Goal: Use online tool/utility: Utilize a website feature to perform a specific function

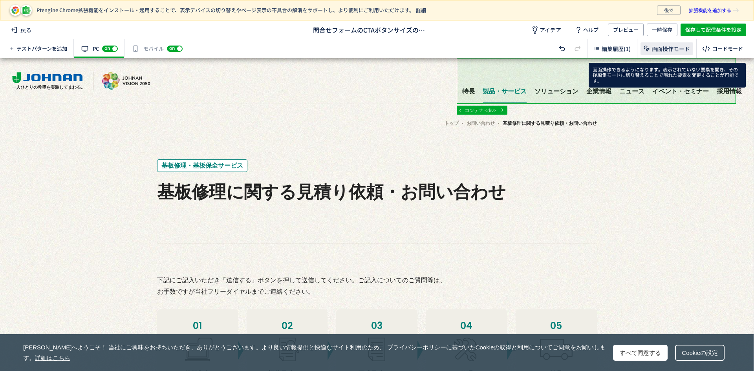
click at [658, 51] on span "画面操作モード" at bounding box center [671, 49] width 38 height 8
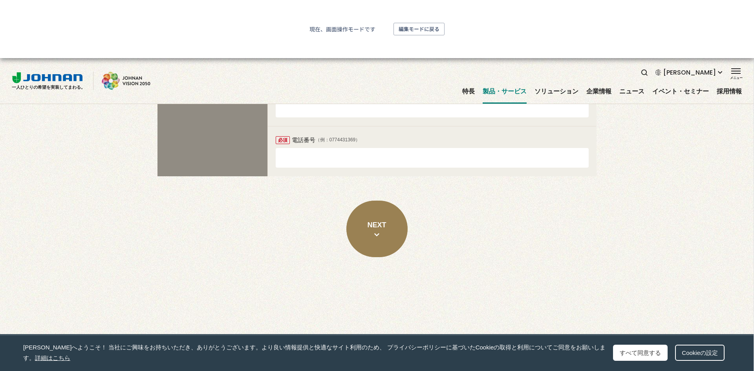
click at [381, 239] on button "NEXT" at bounding box center [376, 229] width 61 height 57
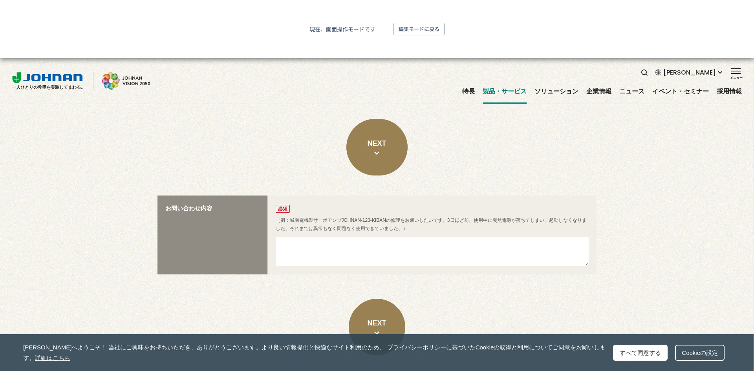
scroll to position [872, 0]
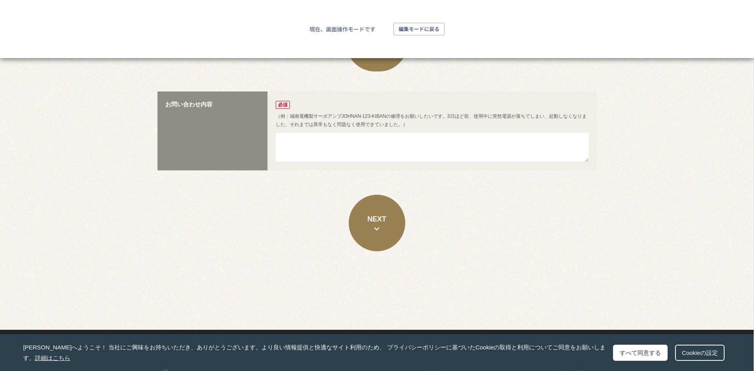
click at [374, 230] on icon "button" at bounding box center [376, 229] width 5 height 4
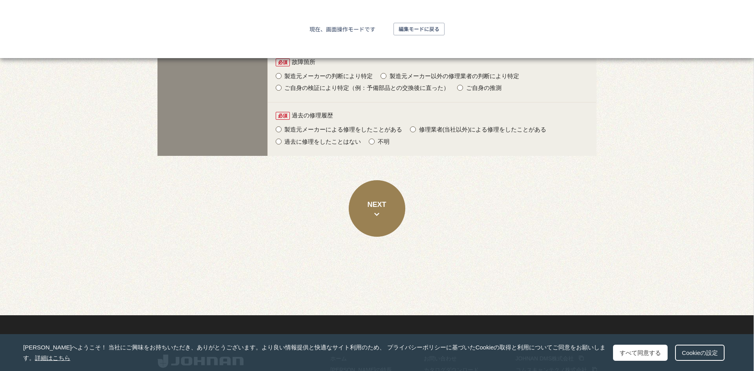
click at [373, 222] on button "NEXT" at bounding box center [377, 208] width 57 height 57
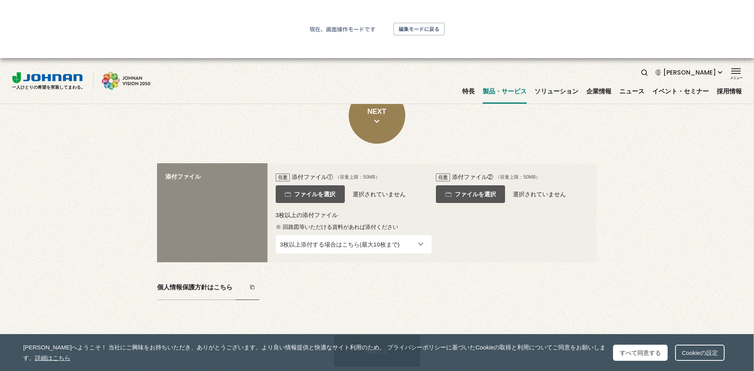
scroll to position [1330, 0]
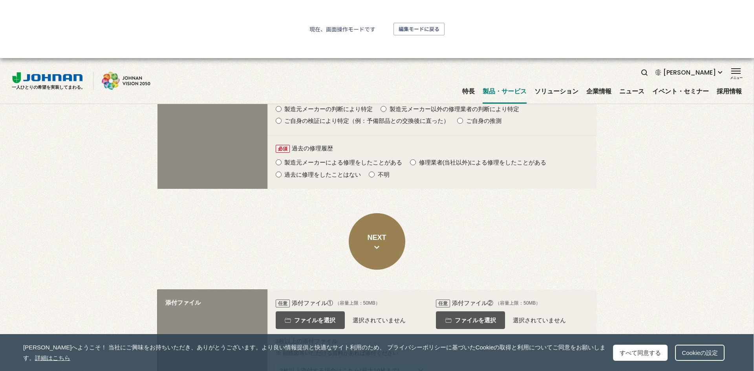
click at [421, 31] on span "編集モードに戻る" at bounding box center [419, 29] width 41 height 13
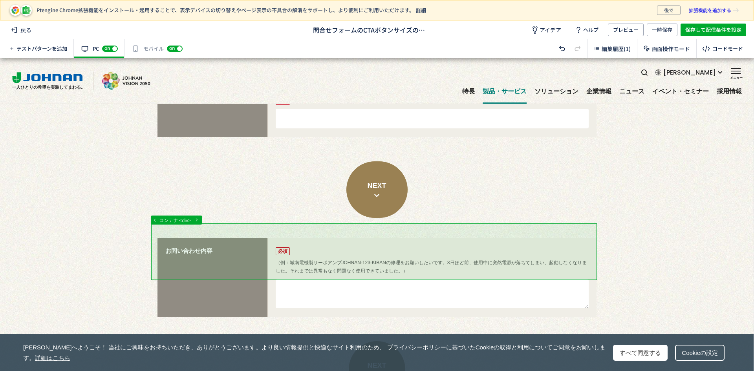
scroll to position [843, 0]
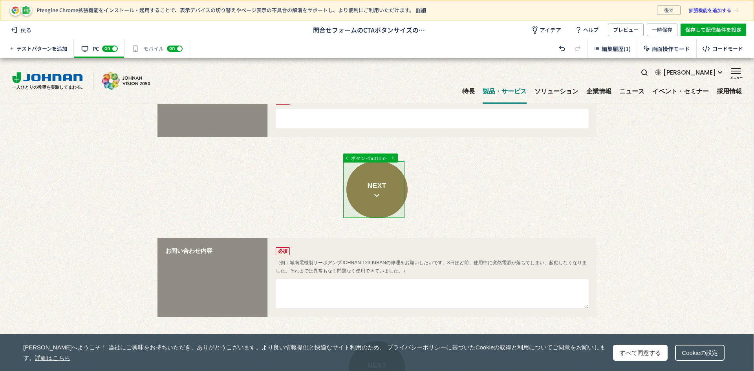
click at [395, 204] on div at bounding box center [374, 230] width 748 height 2030
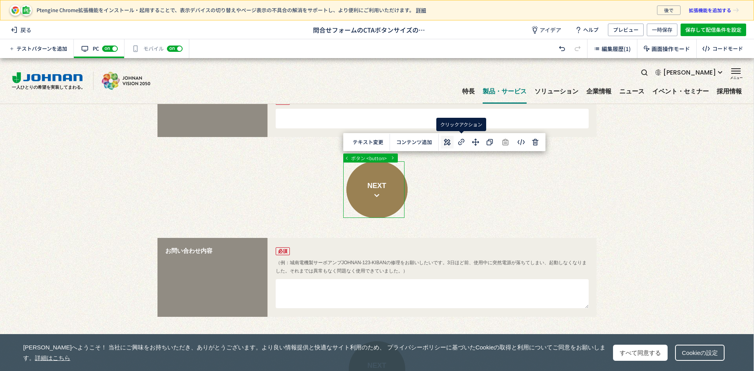
click at [444, 143] on icon at bounding box center [447, 141] width 9 height 9
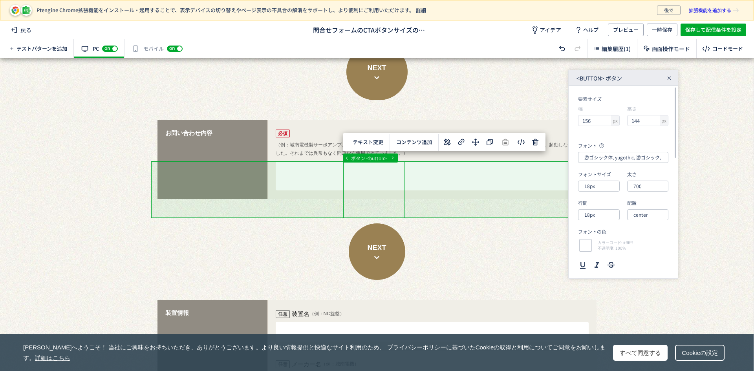
scroll to position [961, 0]
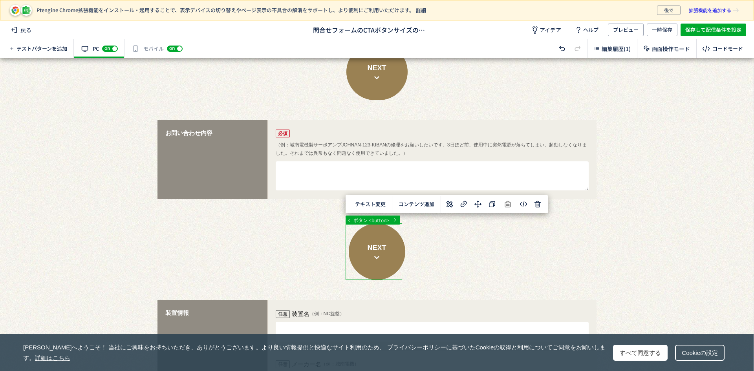
click at [375, 244] on div at bounding box center [374, 112] width 748 height 2030
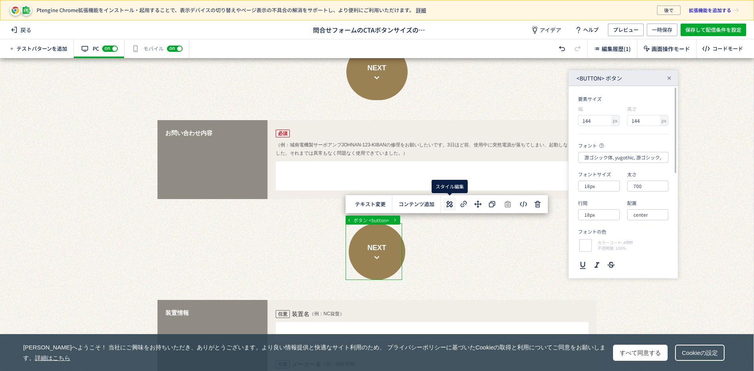
click at [447, 202] on icon at bounding box center [449, 204] width 9 height 9
click at [385, 86] on div at bounding box center [374, 112] width 748 height 2030
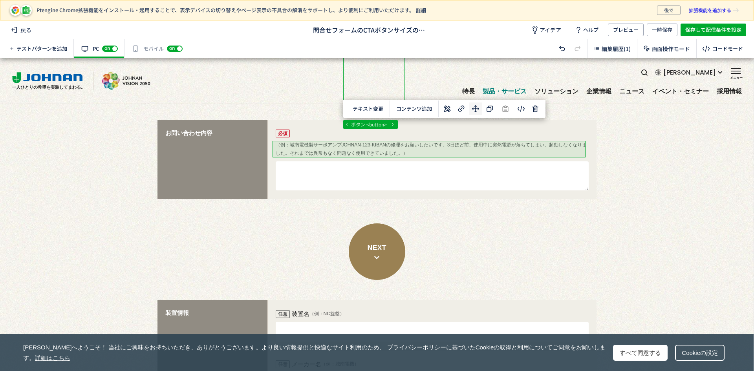
scroll to position [921, 0]
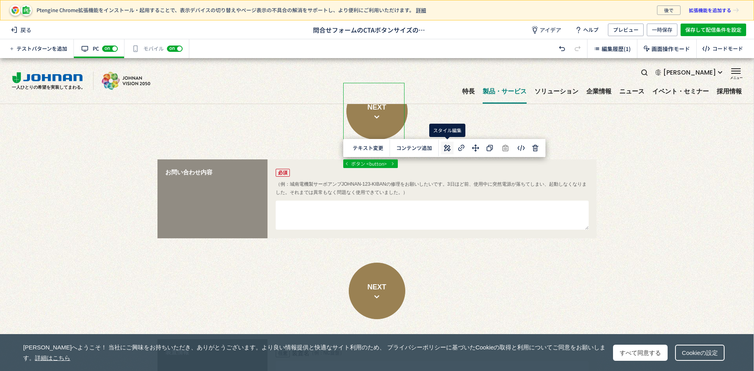
click at [449, 145] on icon at bounding box center [447, 147] width 9 height 9
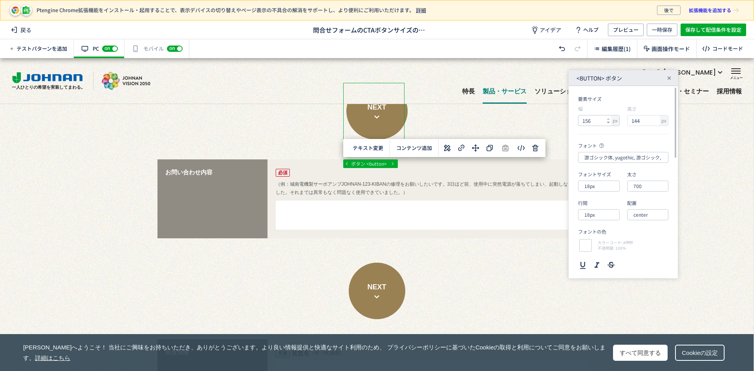
click at [607, 122] on use at bounding box center [608, 123] width 3 height 2
type input "154"
click at [657, 119] on use at bounding box center [657, 119] width 3 height 2
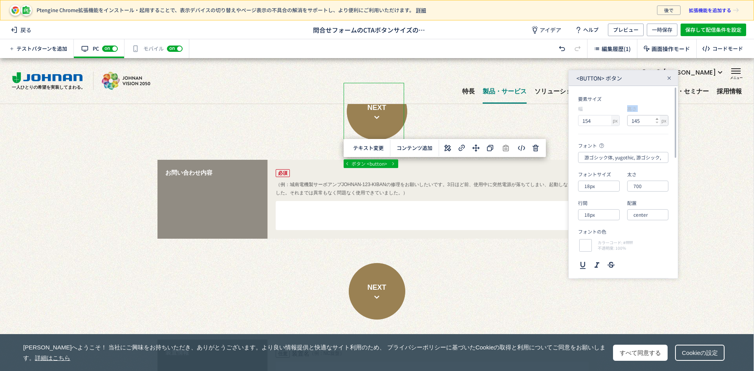
click at [657, 119] on use at bounding box center [657, 119] width 3 height 2
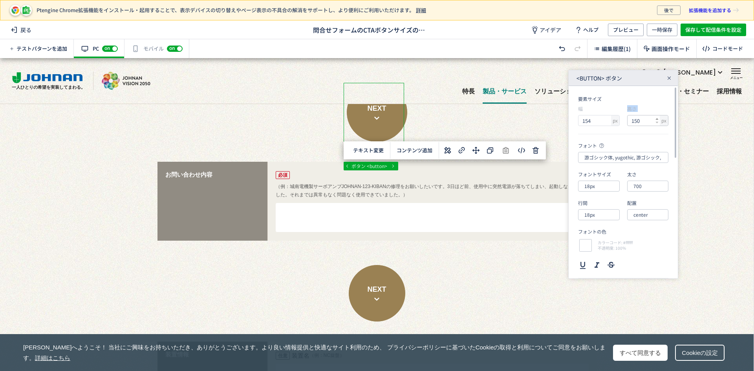
click at [657, 119] on use at bounding box center [657, 119] width 3 height 2
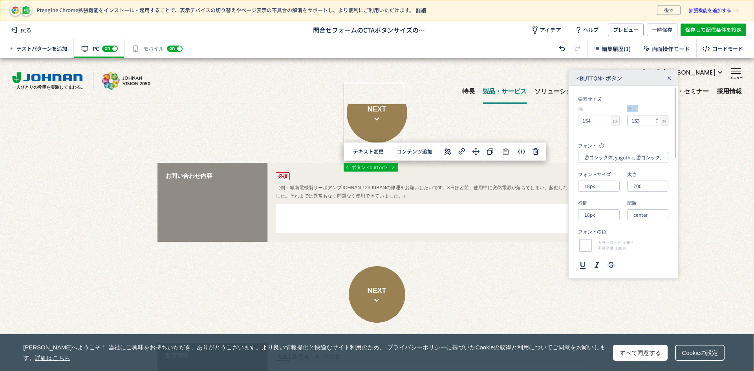
type input "154"
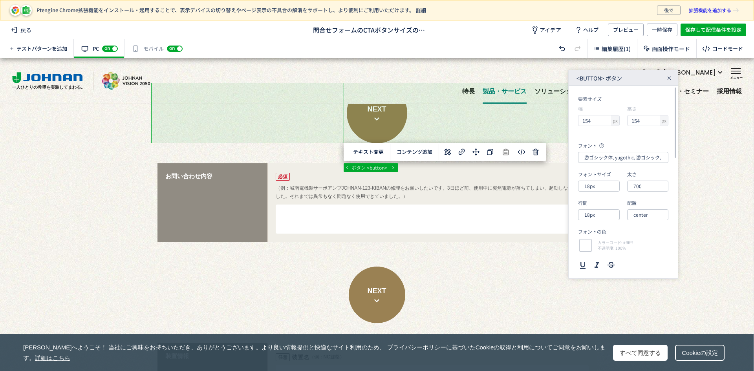
click at [497, 129] on div at bounding box center [374, 152] width 748 height 2030
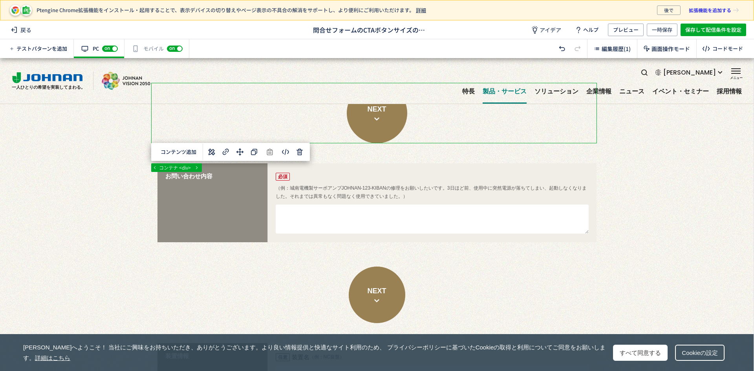
scroll to position [804, 0]
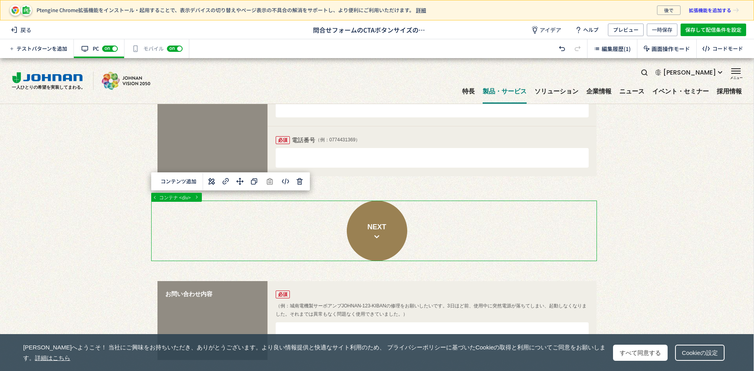
click at [274, 227] on div at bounding box center [374, 272] width 748 height 2034
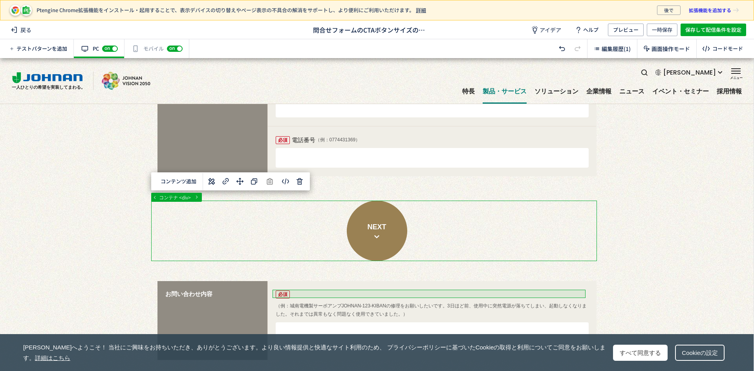
click at [324, 294] on div at bounding box center [374, 272] width 748 height 2034
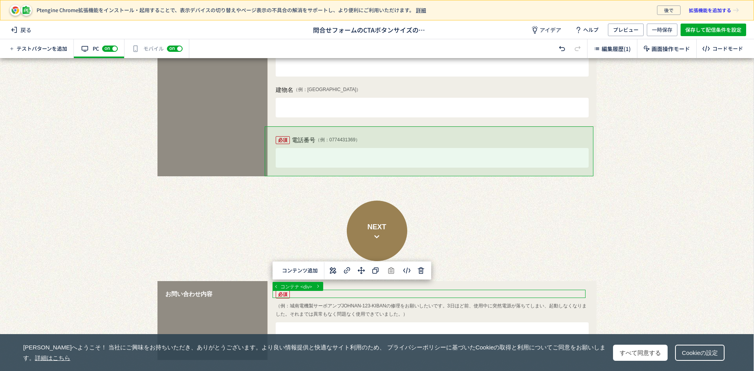
scroll to position [961, 0]
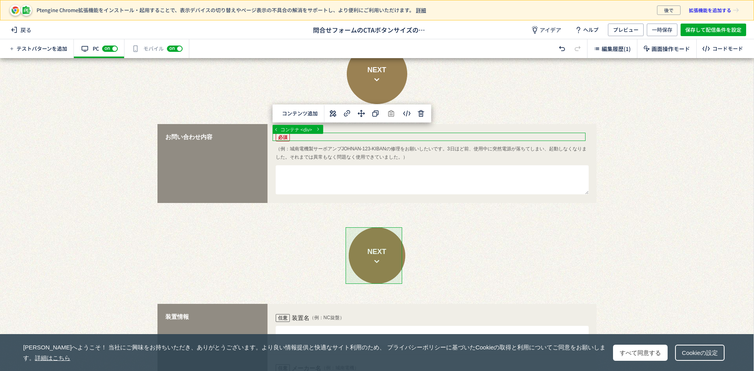
click at [380, 254] on div at bounding box center [374, 114] width 748 height 2034
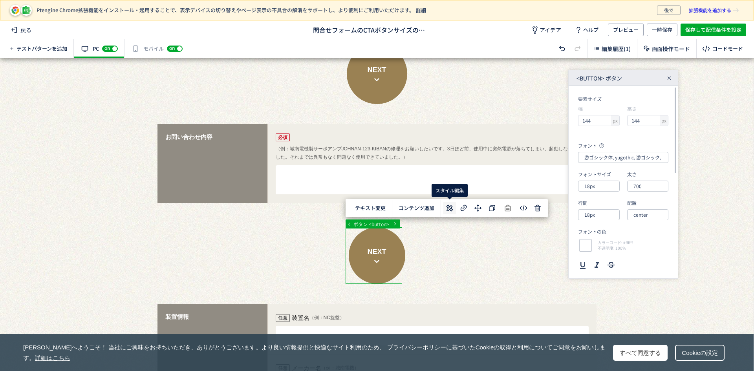
click at [448, 205] on icon at bounding box center [449, 207] width 9 height 9
click at [609, 117] on icon at bounding box center [608, 118] width 3 height 3
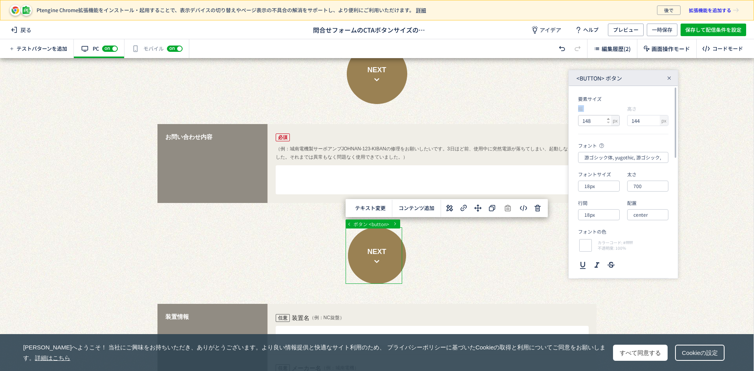
click at [609, 117] on icon at bounding box center [608, 118] width 3 height 3
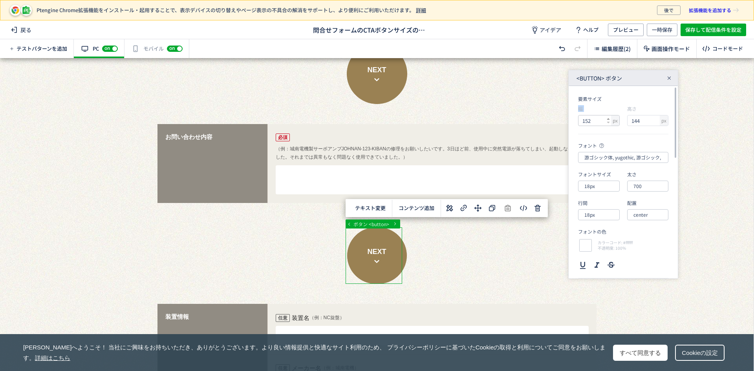
click at [609, 117] on icon at bounding box center [608, 118] width 3 height 3
click at [609, 118] on icon at bounding box center [608, 118] width 3 height 3
type input "154"
click at [656, 118] on icon at bounding box center [657, 118] width 3 height 3
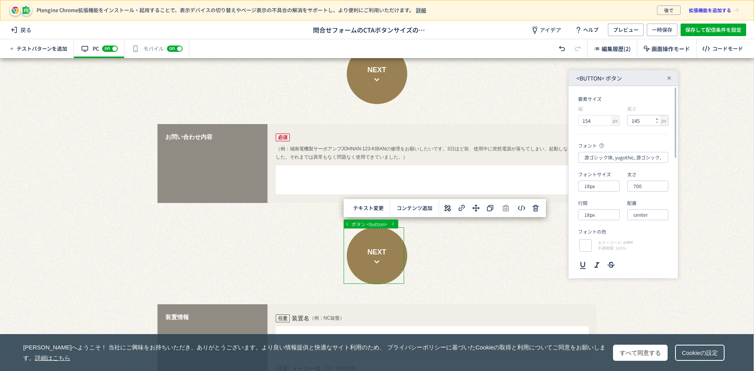
click at [656, 118] on icon at bounding box center [657, 118] width 3 height 3
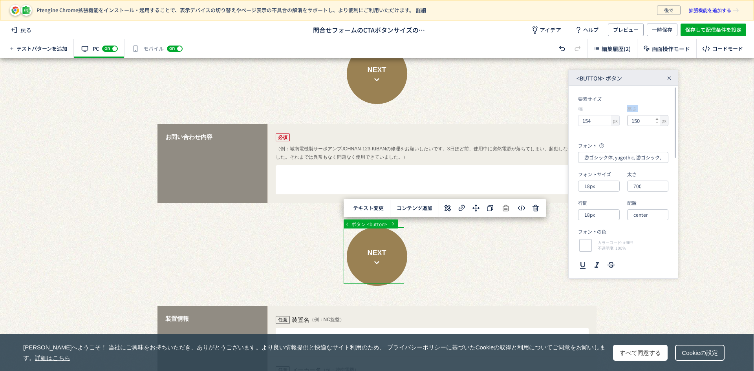
click at [657, 118] on icon at bounding box center [657, 118] width 3 height 3
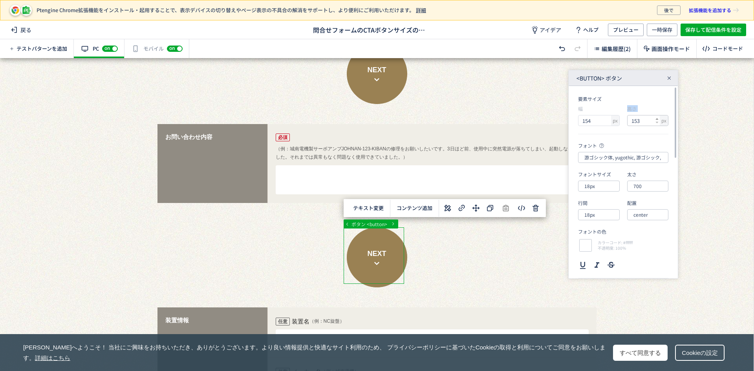
type input "154"
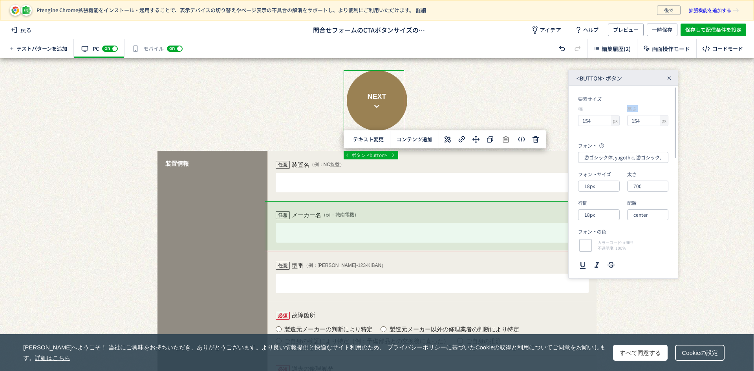
scroll to position [1314, 0]
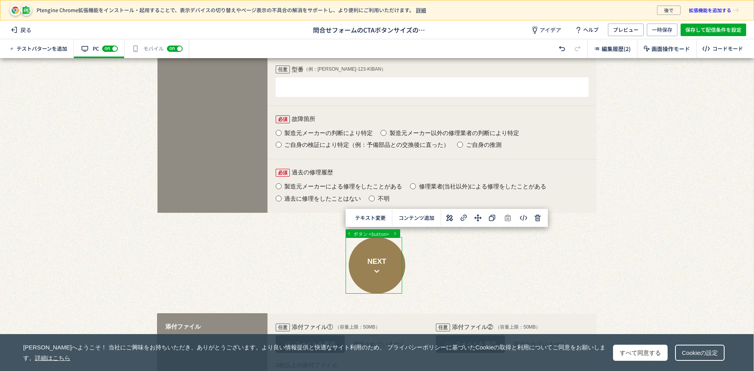
click at [450, 217] on icon at bounding box center [449, 217] width 9 height 9
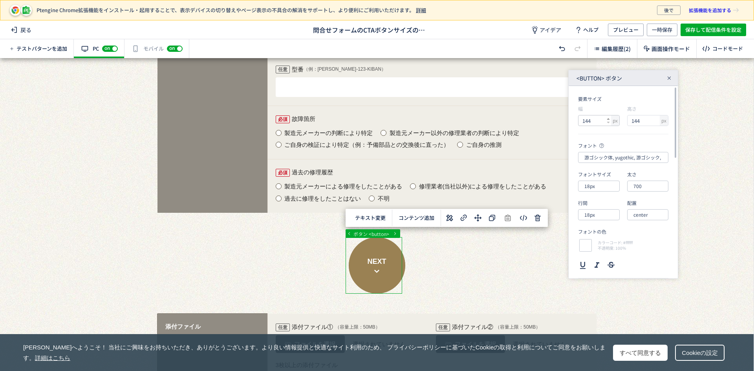
click at [608, 118] on use at bounding box center [608, 119] width 3 height 2
click at [608, 118] on icon at bounding box center [608, 118] width 3 height 3
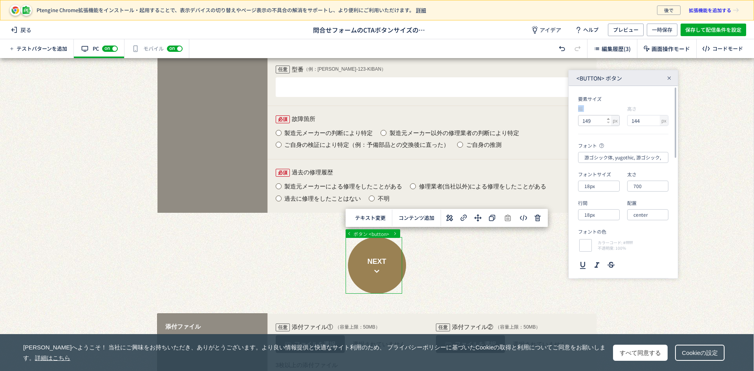
click at [608, 118] on icon at bounding box center [608, 118] width 3 height 3
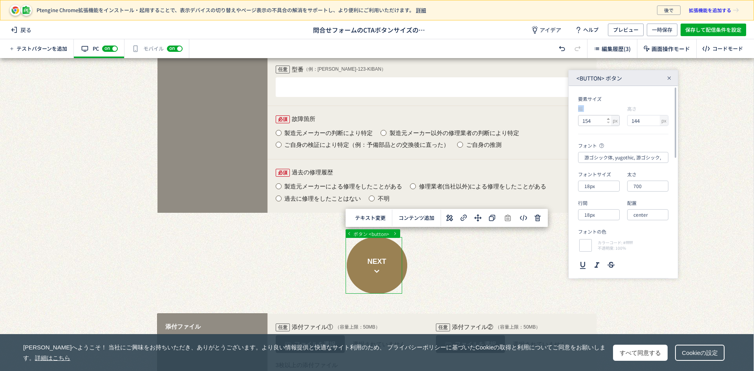
click at [608, 118] on icon at bounding box center [608, 118] width 3 height 3
click at [608, 122] on use at bounding box center [608, 123] width 3 height 2
type input "154"
click at [657, 119] on use at bounding box center [657, 119] width 3 height 2
click at [657, 118] on use at bounding box center [657, 119] width 3 height 2
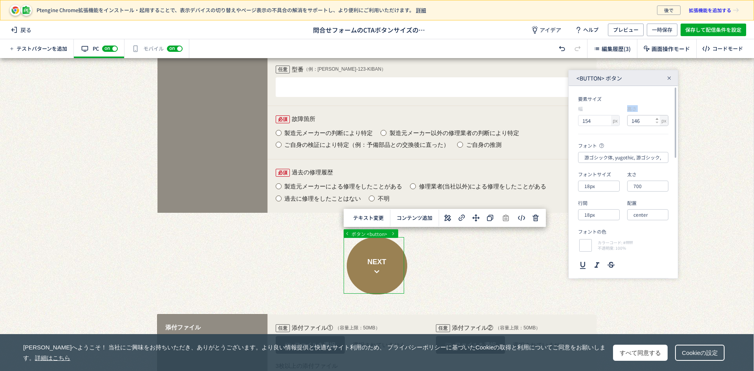
click at [657, 118] on use at bounding box center [657, 119] width 3 height 2
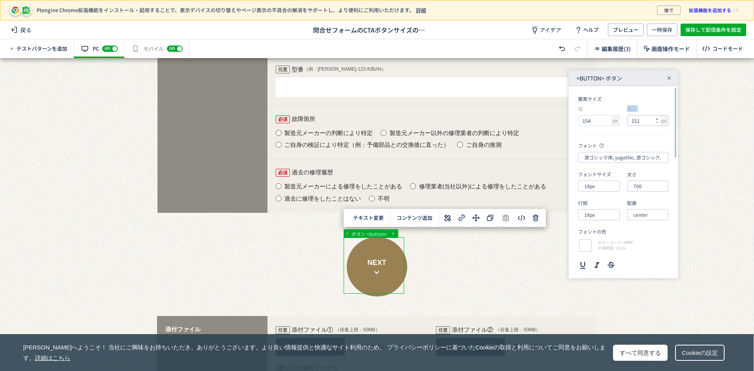
click at [657, 118] on use at bounding box center [657, 119] width 3 height 2
type input "154"
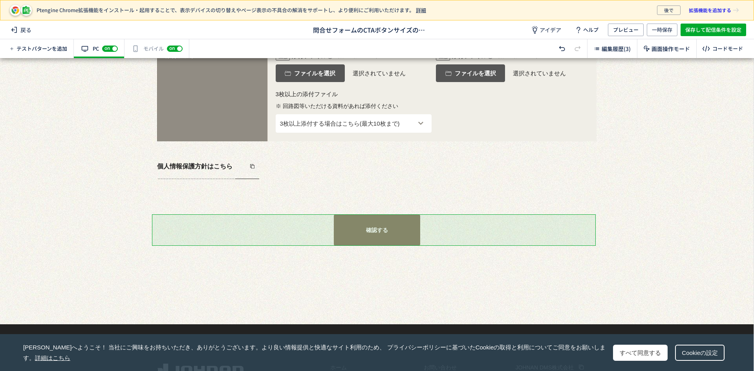
scroll to position [1628, 0]
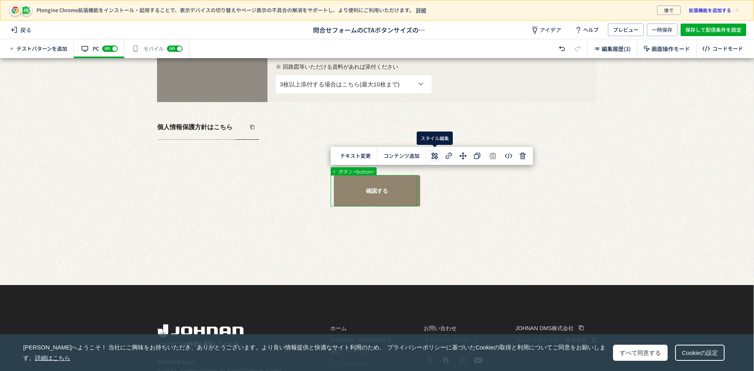
click at [434, 159] on icon at bounding box center [434, 155] width 9 height 9
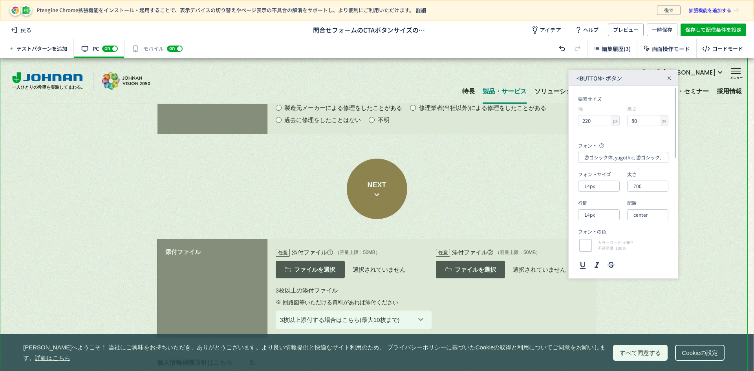
scroll to position [1314, 0]
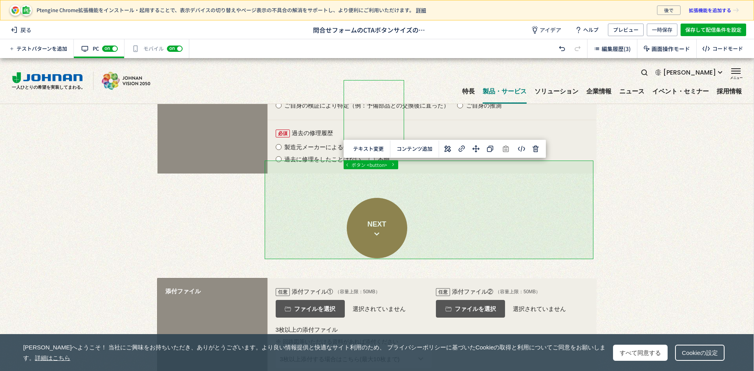
scroll to position [0, 0]
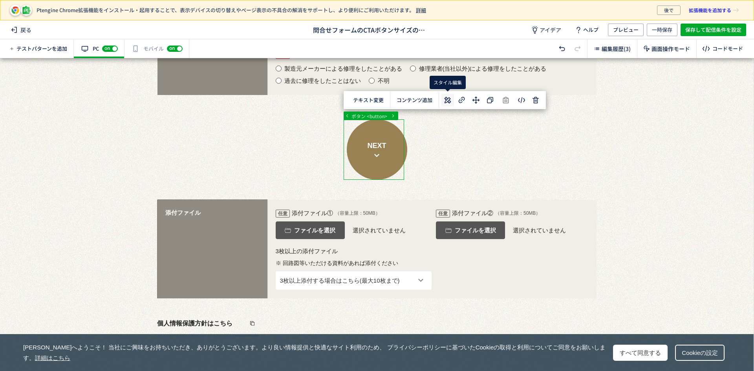
click at [448, 99] on icon at bounding box center [447, 99] width 9 height 9
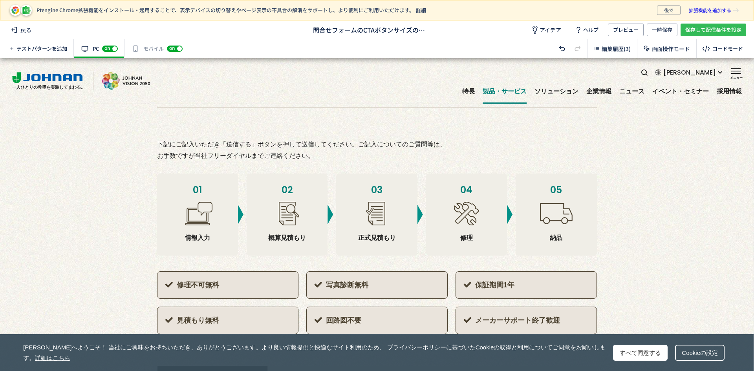
click at [717, 32] on span "保存して配信条件を設定" at bounding box center [713, 30] width 56 height 13
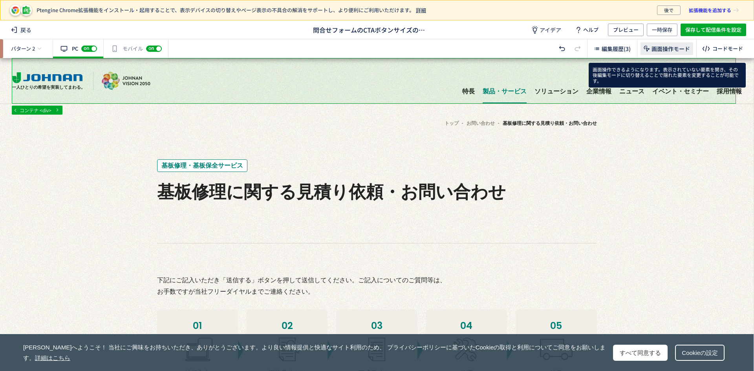
click at [667, 51] on span "画面操作モード" at bounding box center [671, 49] width 38 height 8
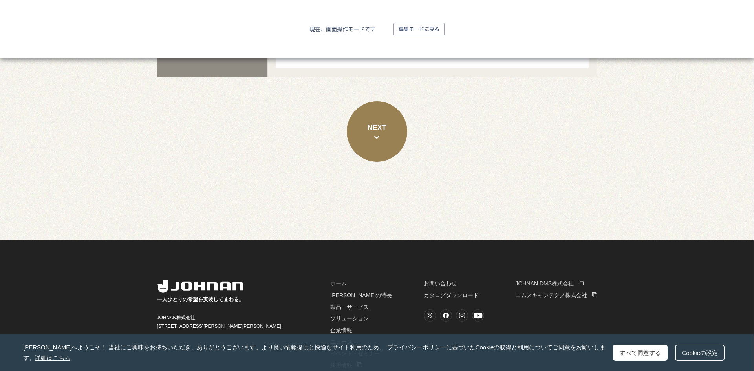
scroll to position [903, 0]
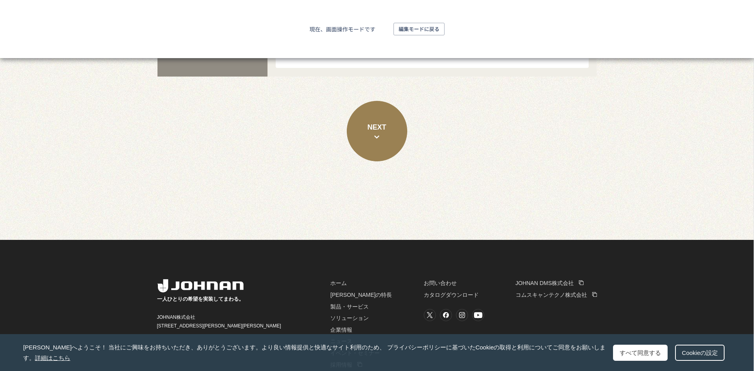
click at [394, 155] on div "NEXT" at bounding box center [377, 131] width 446 height 60
click at [387, 147] on button "NEXT" at bounding box center [377, 131] width 60 height 60
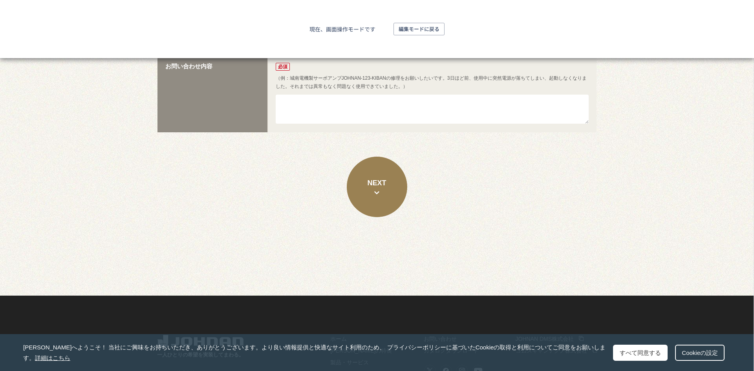
click at [385, 194] on button "NEXT" at bounding box center [377, 187] width 60 height 60
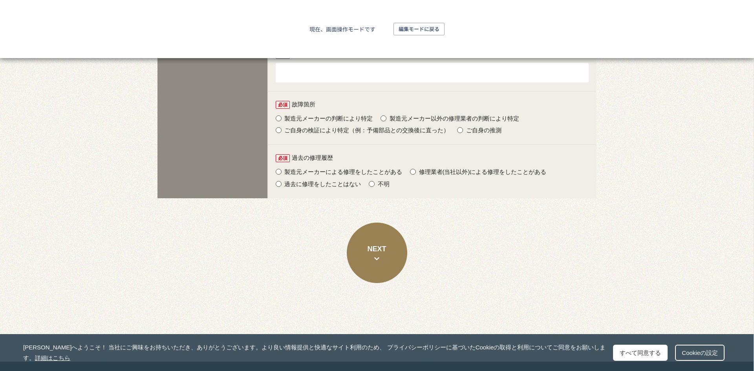
click at [379, 233] on button "NEXT" at bounding box center [377, 253] width 60 height 60
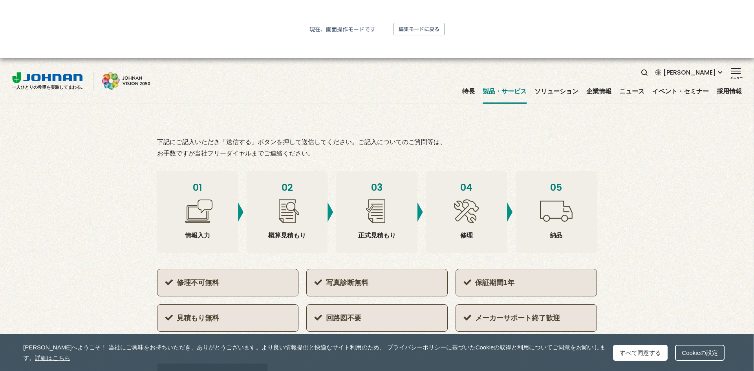
scroll to position [125, 0]
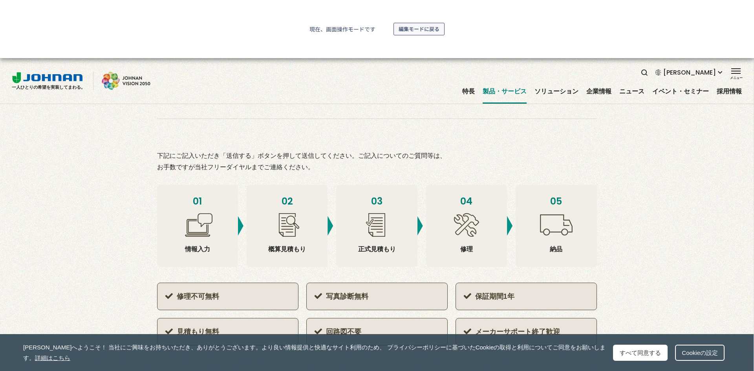
click at [424, 33] on span "編集モードに戻る" at bounding box center [419, 29] width 41 height 13
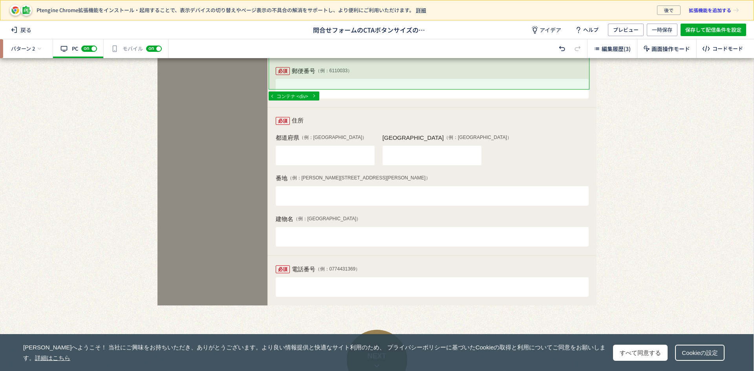
scroll to position [949, 0]
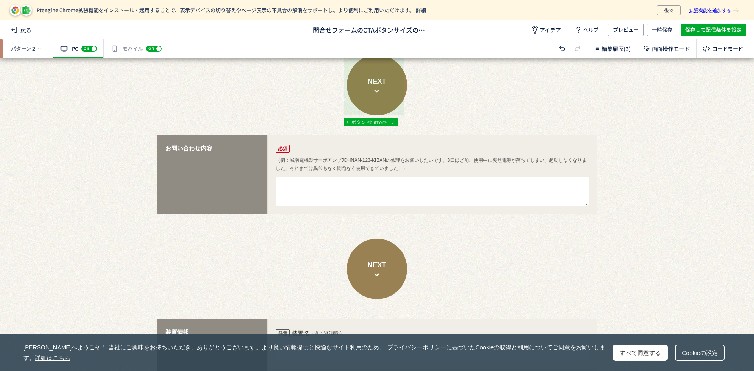
click at [372, 98] on div at bounding box center [374, 130] width 748 height 2042
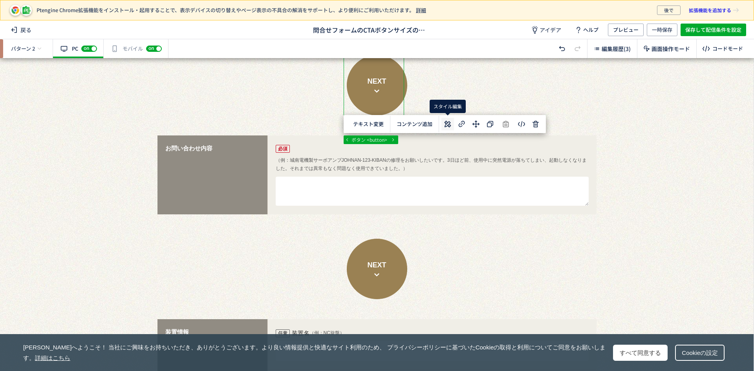
click at [446, 122] on icon at bounding box center [447, 123] width 9 height 9
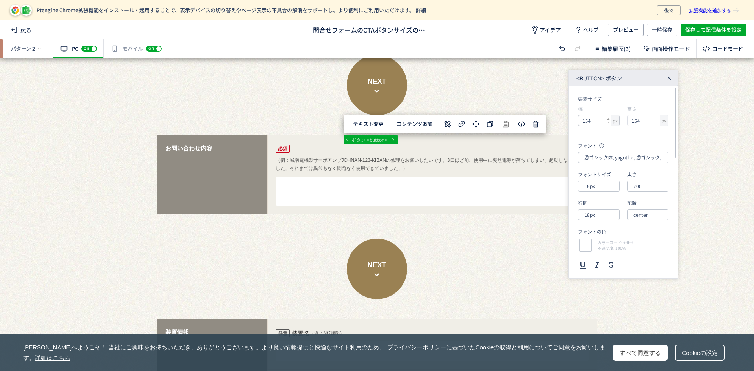
click at [609, 118] on icon at bounding box center [608, 118] width 3 height 3
click at [609, 119] on use at bounding box center [608, 119] width 3 height 2
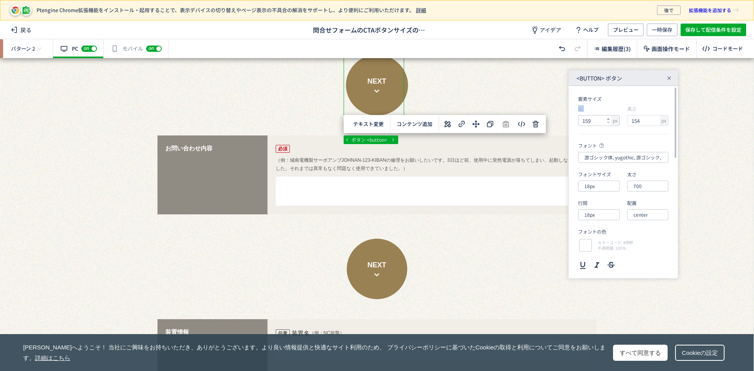
click at [609, 119] on use at bounding box center [608, 119] width 3 height 2
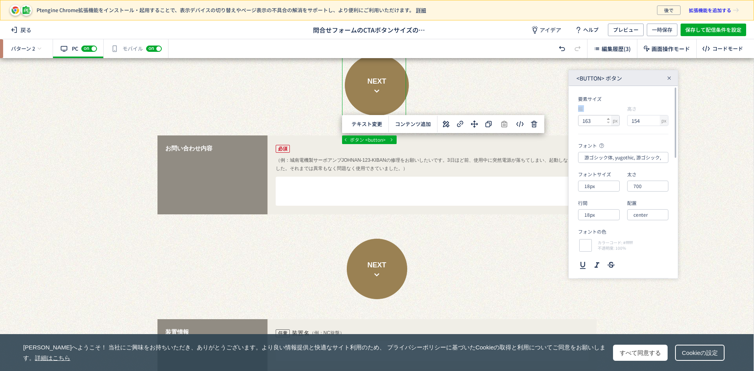
type input "164"
click at [657, 119] on use at bounding box center [657, 119] width 3 height 2
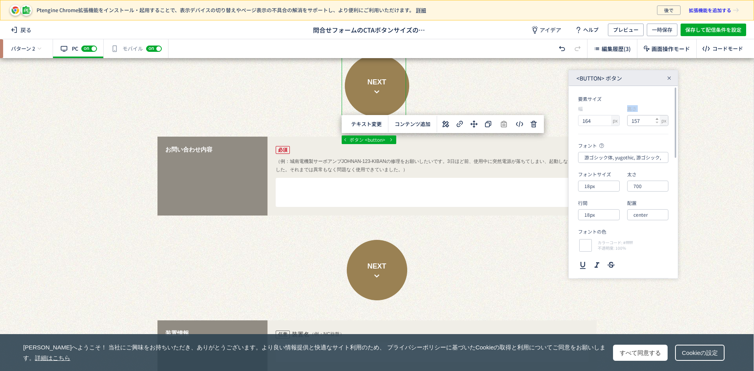
click at [657, 119] on use at bounding box center [657, 119] width 3 height 2
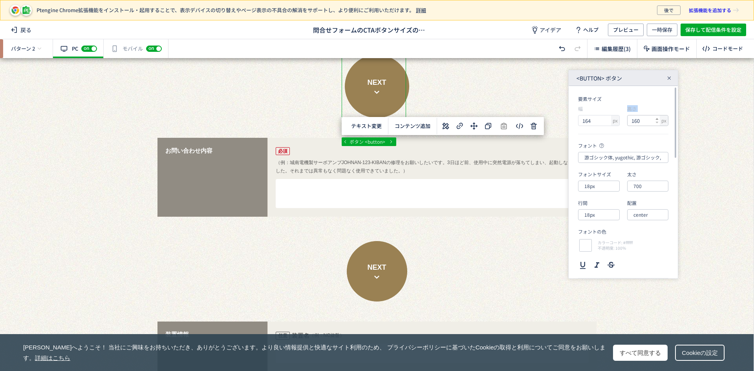
click at [657, 119] on use at bounding box center [657, 119] width 3 height 2
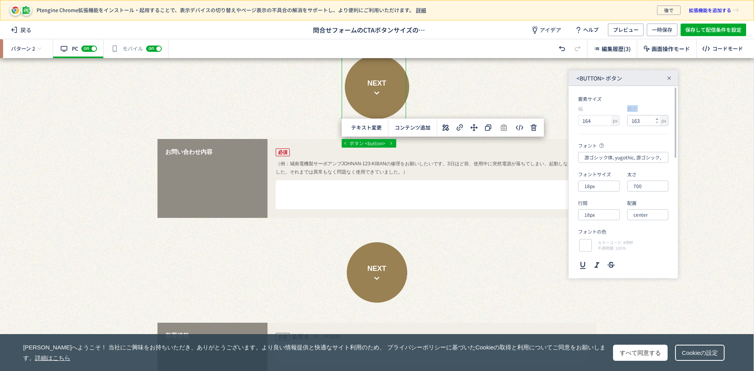
click at [657, 119] on use at bounding box center [657, 119] width 3 height 2
type input "164"
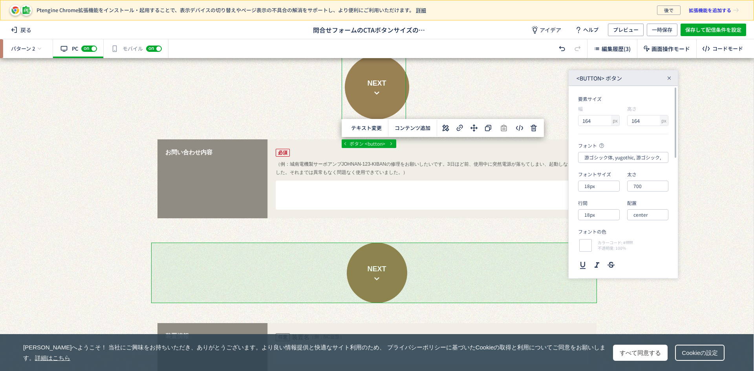
click at [385, 273] on div at bounding box center [374, 130] width 748 height 2042
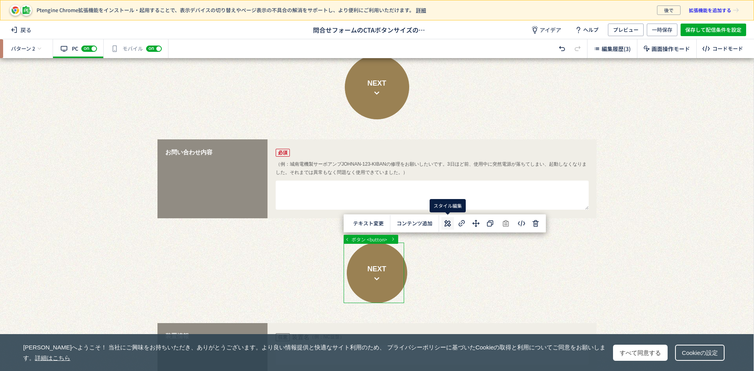
click at [450, 225] on use at bounding box center [448, 223] width 7 height 7
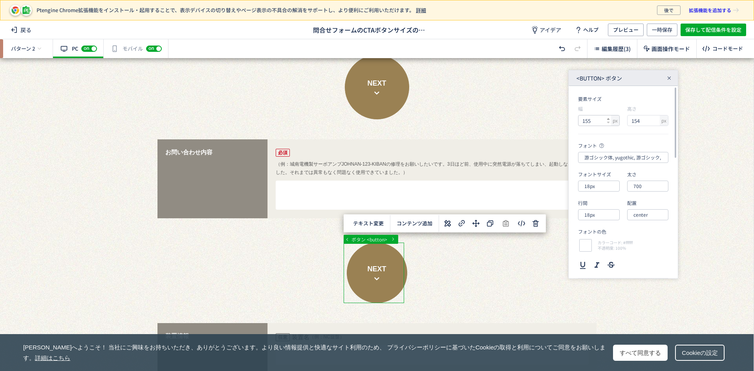
click at [609, 119] on use at bounding box center [608, 119] width 3 height 2
click at [608, 119] on use at bounding box center [608, 119] width 3 height 2
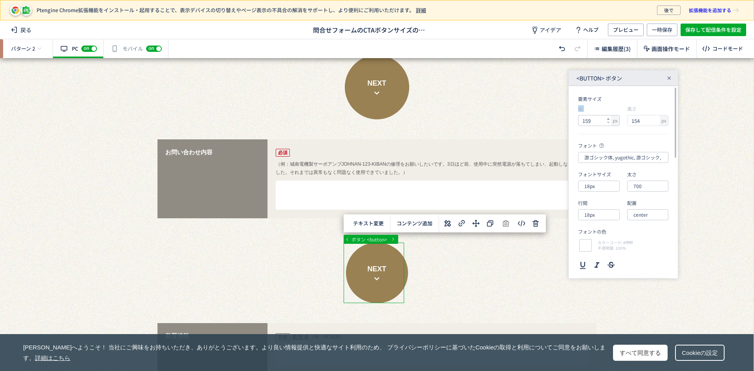
click at [608, 119] on use at bounding box center [608, 119] width 3 height 2
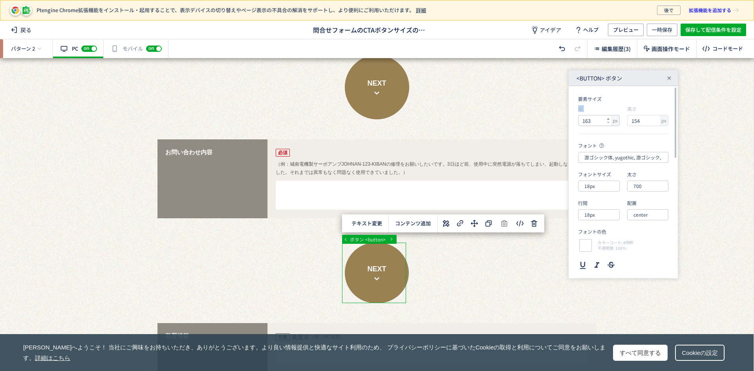
type input "164"
click at [657, 118] on icon at bounding box center [657, 118] width 3 height 3
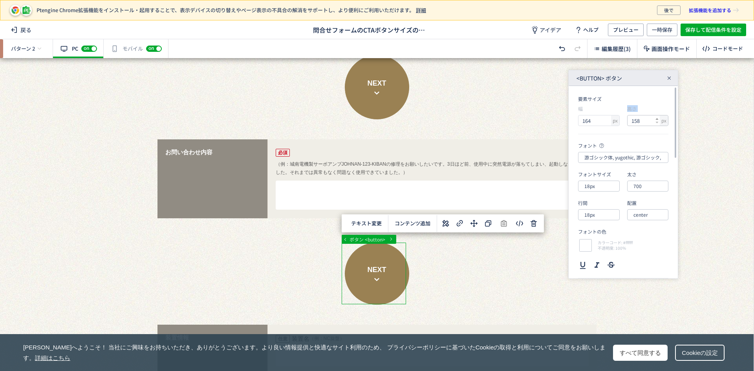
click at [657, 118] on icon at bounding box center [657, 118] width 3 height 3
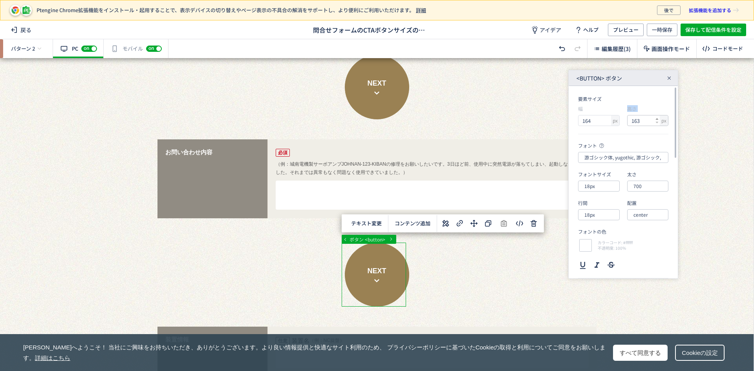
click at [657, 118] on icon at bounding box center [657, 118] width 3 height 3
type input "164"
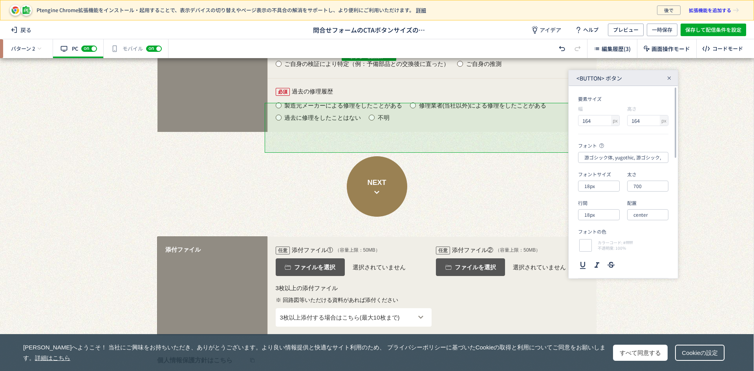
scroll to position [1421, 0]
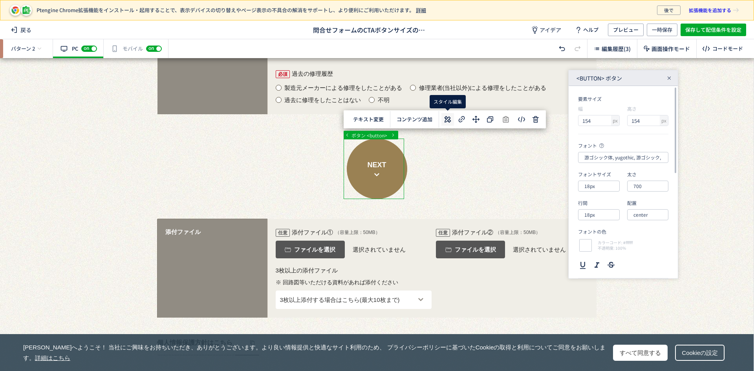
click at [445, 116] on icon at bounding box center [447, 119] width 9 height 9
click at [608, 118] on use at bounding box center [608, 119] width 3 height 2
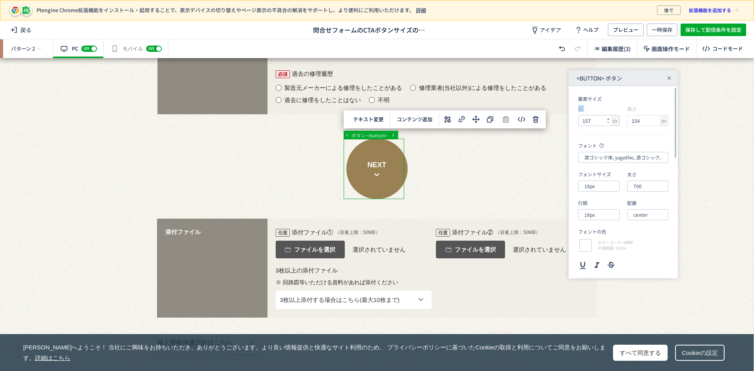
click at [608, 118] on use at bounding box center [608, 119] width 3 height 2
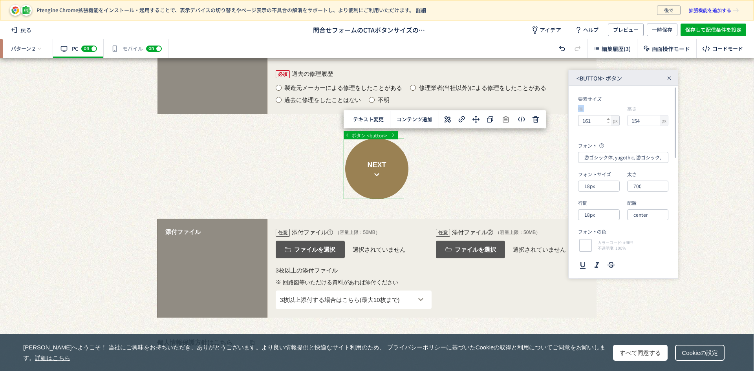
click at [608, 118] on use at bounding box center [608, 119] width 3 height 2
type input "164"
click at [658, 117] on icon at bounding box center [657, 118] width 3 height 3
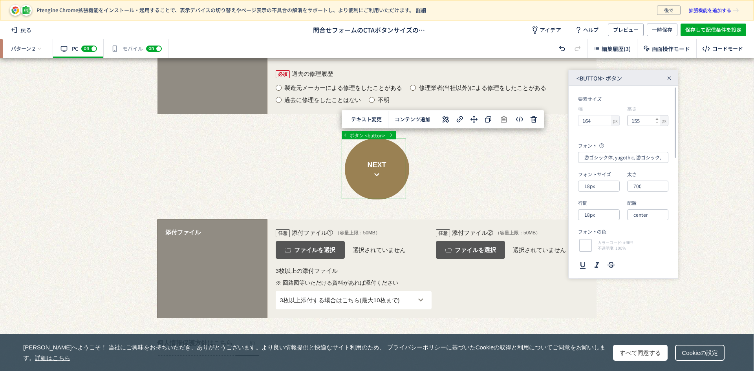
click at [658, 117] on icon at bounding box center [657, 118] width 3 height 3
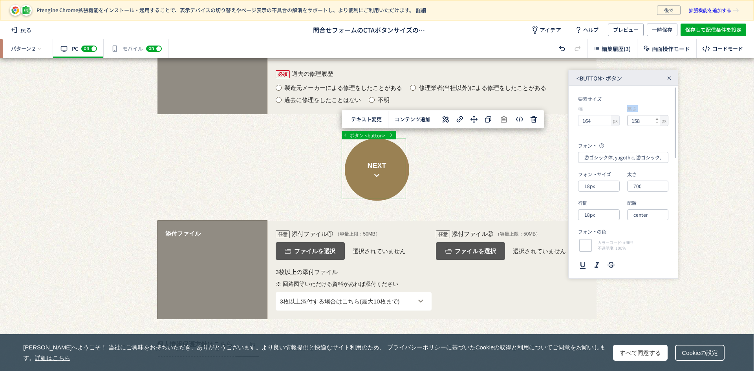
click at [658, 117] on icon at bounding box center [657, 118] width 3 height 3
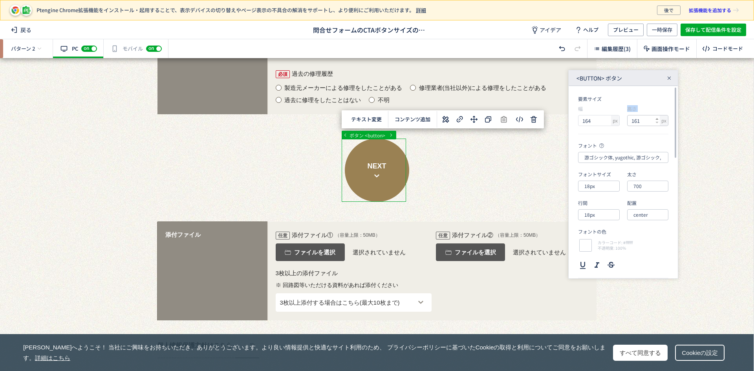
click at [658, 117] on icon at bounding box center [657, 118] width 3 height 3
type input "164"
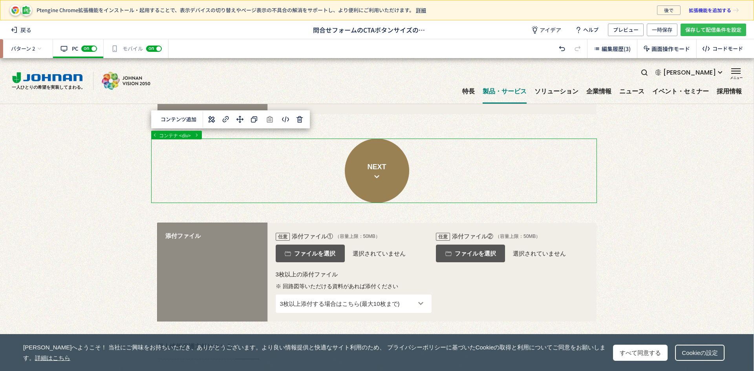
click at [692, 31] on span "保存して配信条件を設定" at bounding box center [713, 30] width 56 height 13
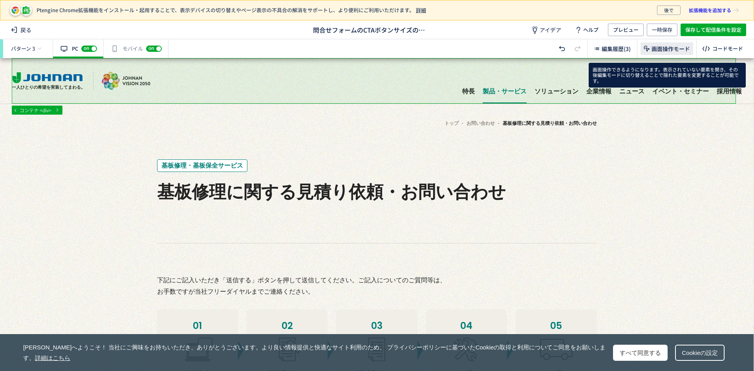
click at [663, 46] on span "画面操作モード" at bounding box center [671, 49] width 38 height 8
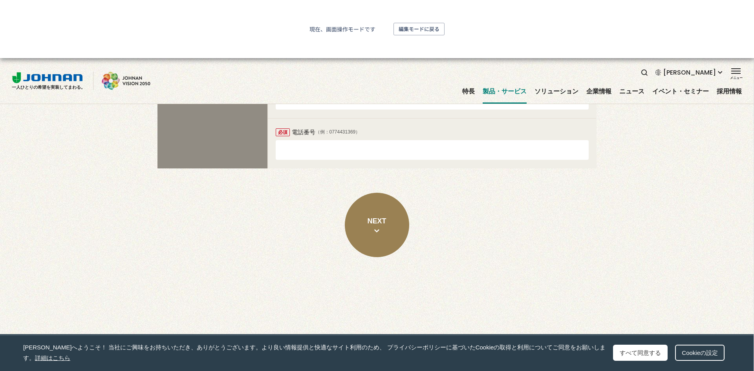
click at [374, 211] on button "NEXT" at bounding box center [377, 225] width 64 height 64
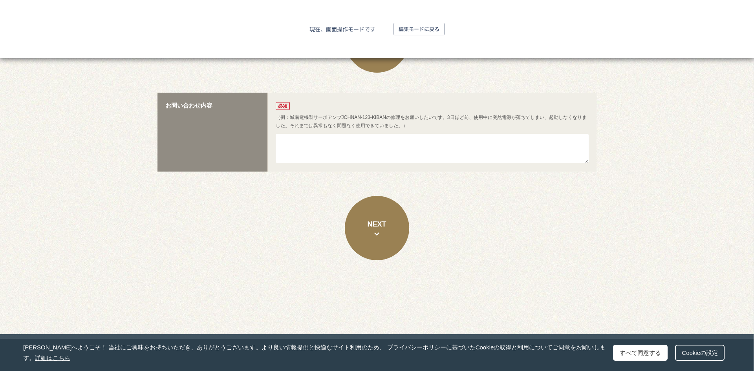
click at [379, 205] on button "NEXT" at bounding box center [377, 228] width 64 height 64
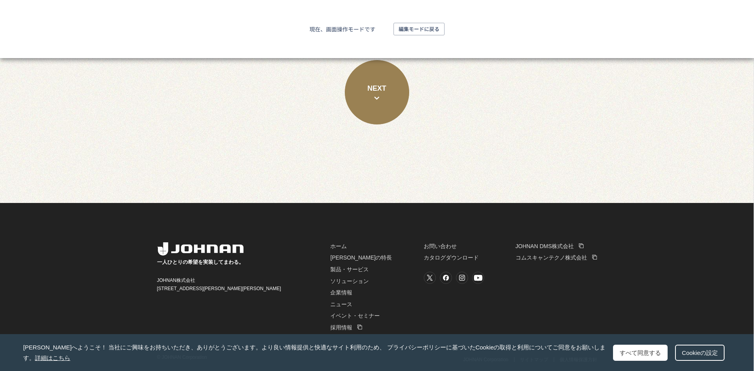
click at [376, 107] on button "NEXT" at bounding box center [377, 92] width 64 height 64
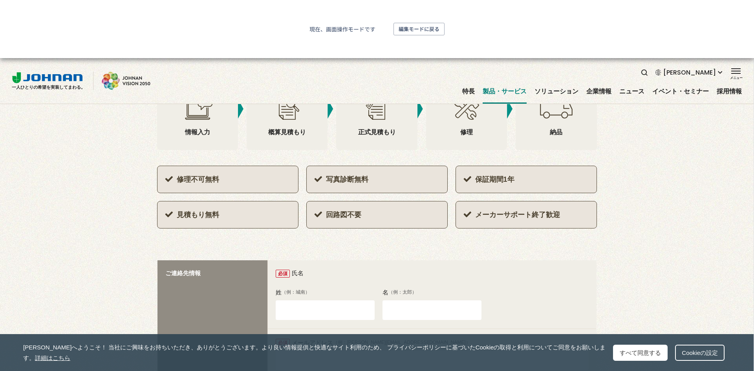
scroll to position [210, 0]
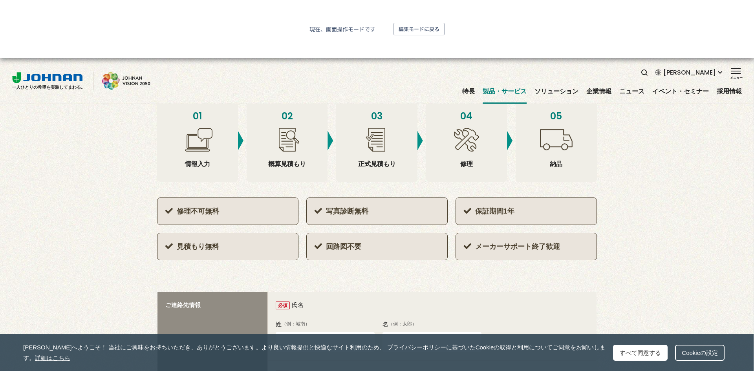
click at [414, 37] on div "現在、画面操作モードです 編集モードに戻る" at bounding box center [377, 29] width 754 height 58
click at [417, 29] on span "編集モードに戻る" at bounding box center [419, 29] width 41 height 13
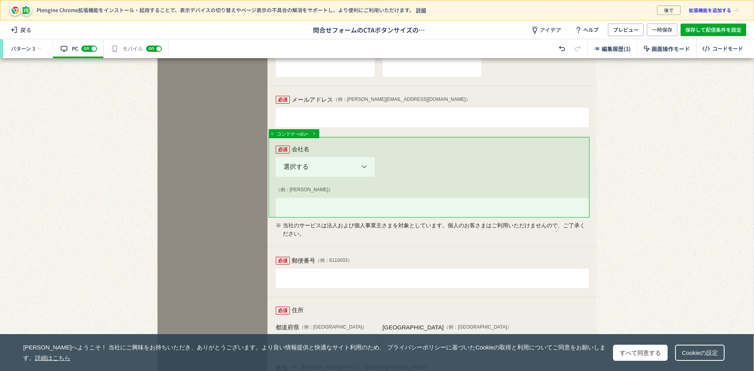
scroll to position [799, 0]
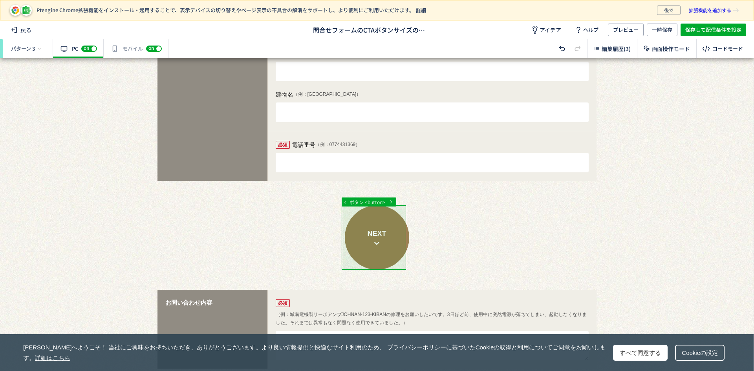
click at [382, 224] on div at bounding box center [374, 286] width 748 height 2054
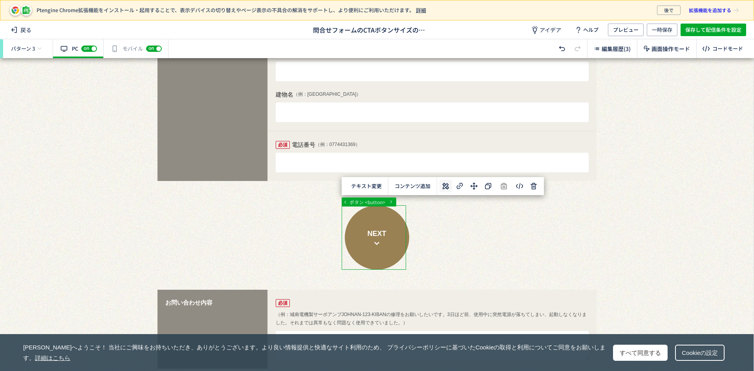
click at [441, 185] on icon at bounding box center [445, 185] width 9 height 9
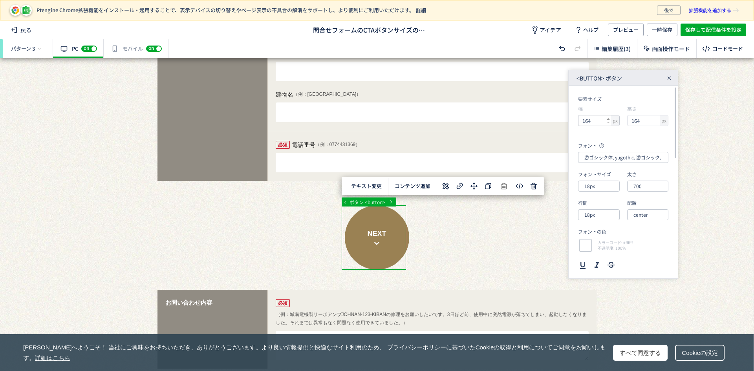
click at [609, 117] on icon at bounding box center [608, 118] width 3 height 3
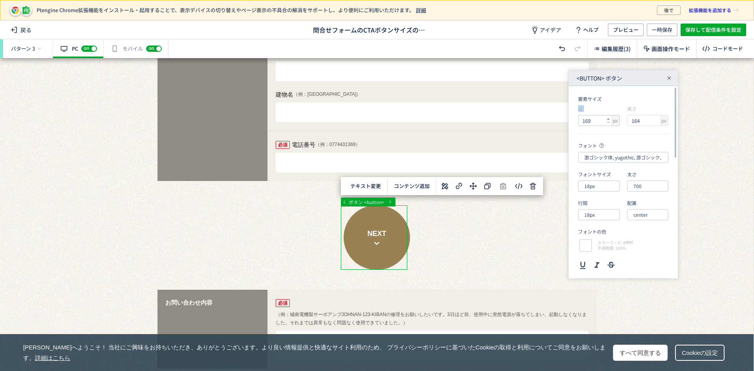
click at [609, 117] on icon at bounding box center [608, 118] width 3 height 3
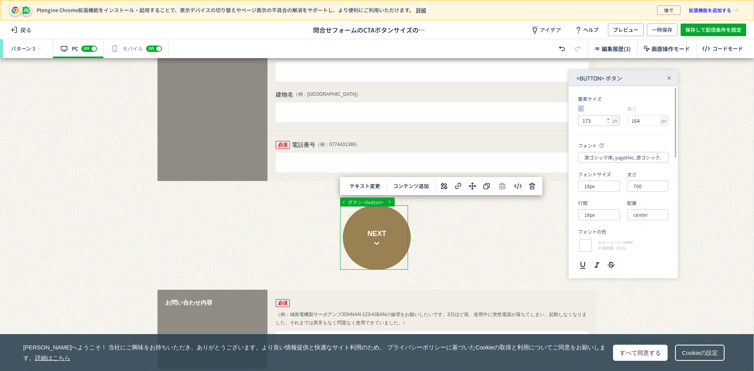
type input "174"
click at [656, 120] on icon at bounding box center [657, 118] width 3 height 3
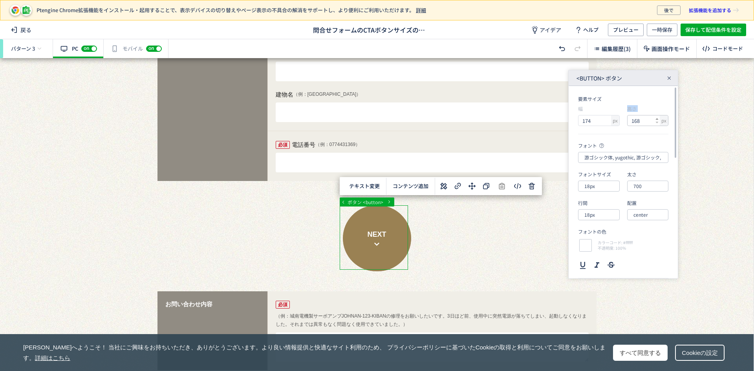
click at [656, 120] on icon at bounding box center [657, 118] width 3 height 3
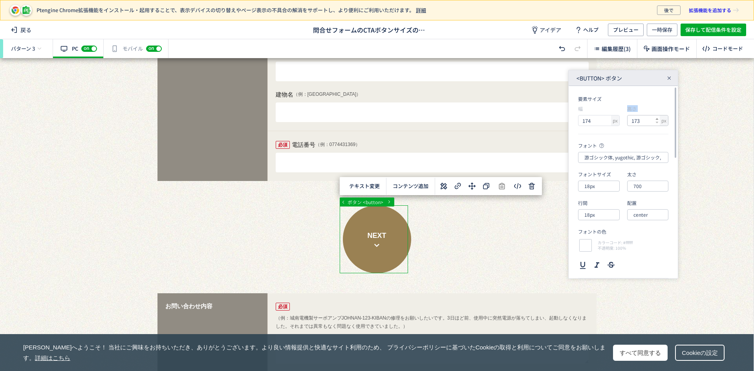
click at [656, 120] on icon at bounding box center [657, 118] width 3 height 3
type input "174"
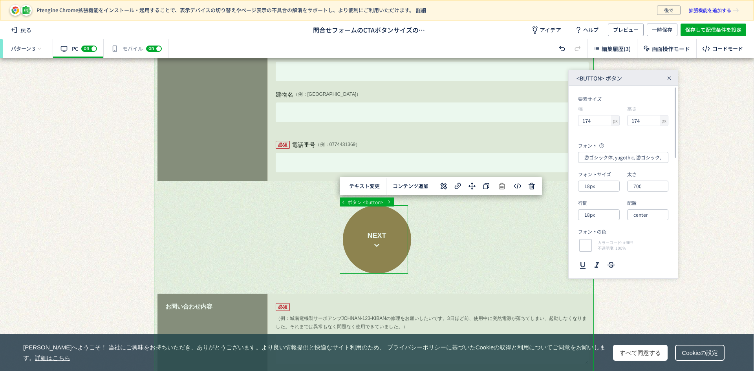
click at [480, 276] on div at bounding box center [374, 286] width 748 height 2054
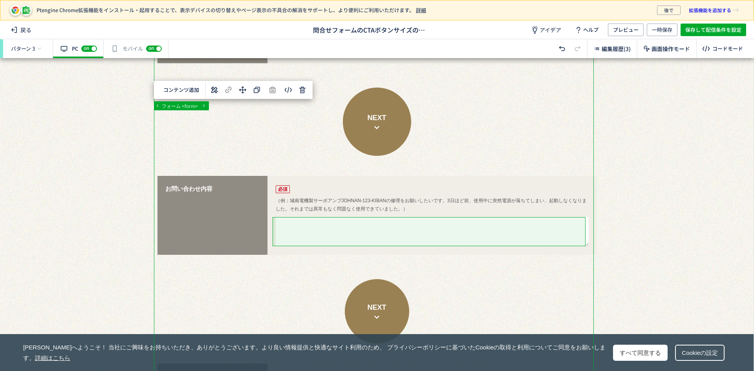
scroll to position [995, 0]
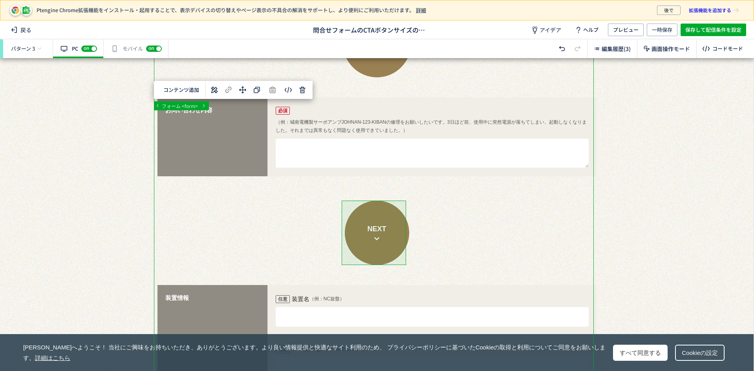
click at [399, 238] on div at bounding box center [374, 92] width 748 height 2058
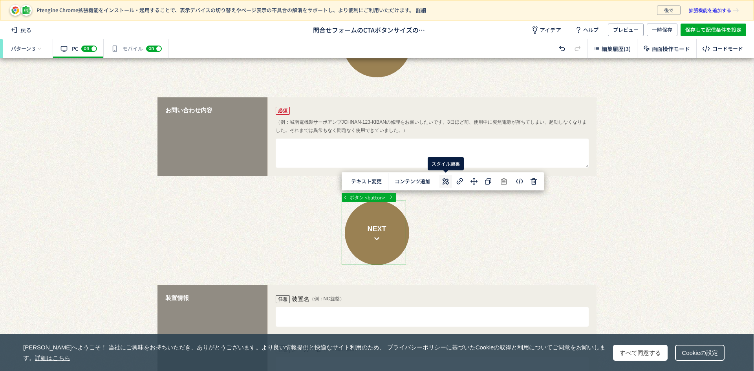
click at [445, 185] on icon at bounding box center [445, 181] width 9 height 9
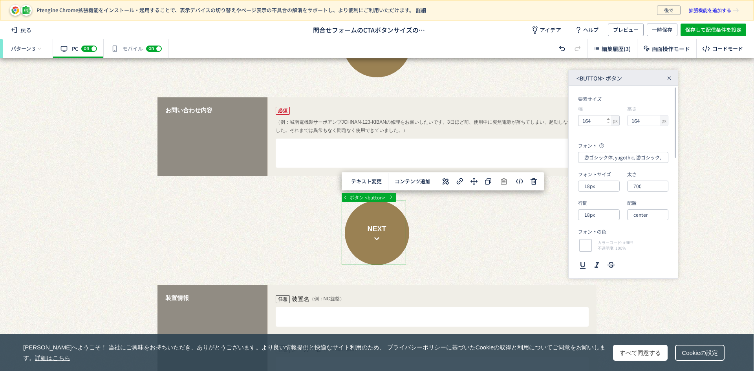
click at [607, 118] on icon at bounding box center [608, 118] width 3 height 3
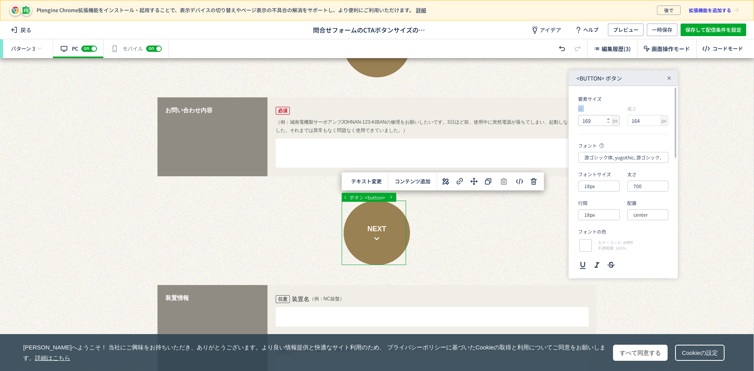
click at [607, 118] on icon at bounding box center [608, 118] width 3 height 3
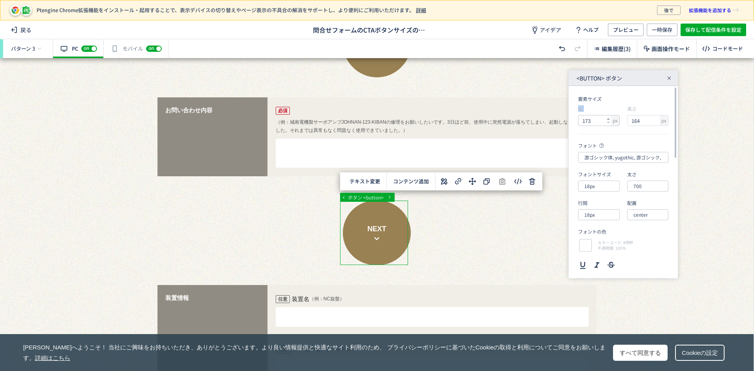
type input "174"
click at [656, 120] on icon at bounding box center [657, 118] width 3 height 3
click at [656, 119] on use at bounding box center [657, 119] width 3 height 2
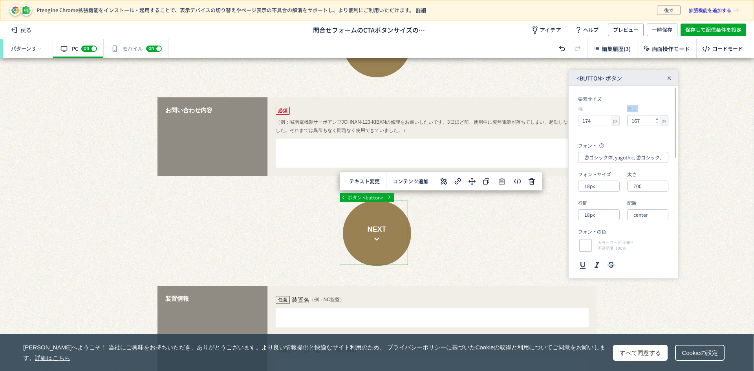
click at [656, 119] on use at bounding box center [657, 119] width 3 height 2
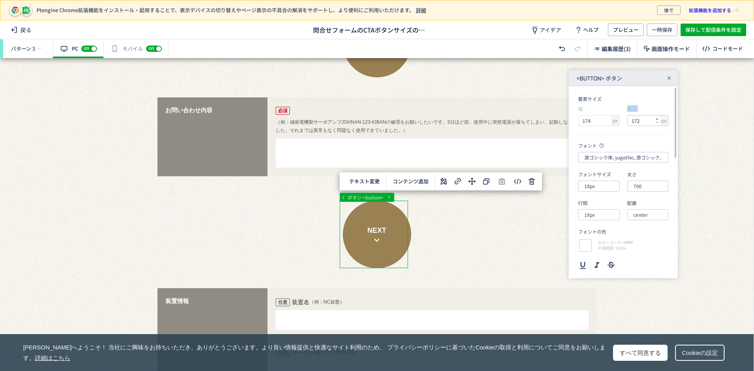
click at [656, 119] on use at bounding box center [657, 119] width 3 height 2
type input "174"
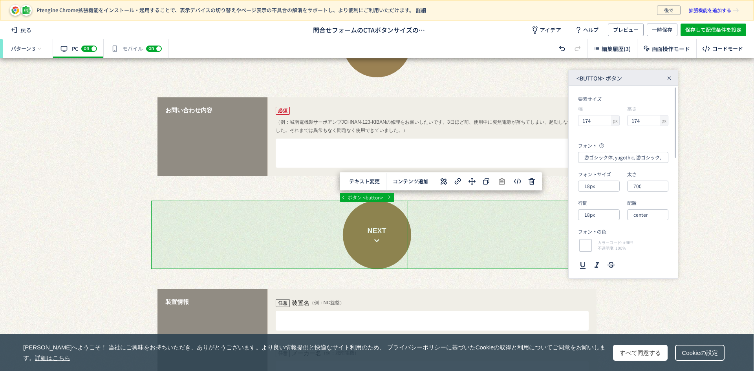
click at [437, 257] on div at bounding box center [374, 92] width 748 height 2058
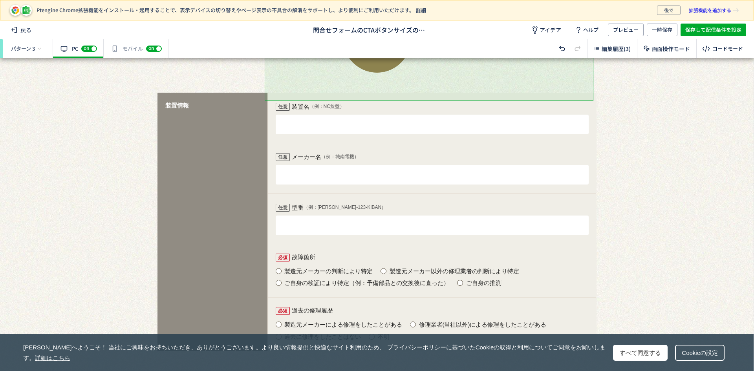
scroll to position [1427, 0]
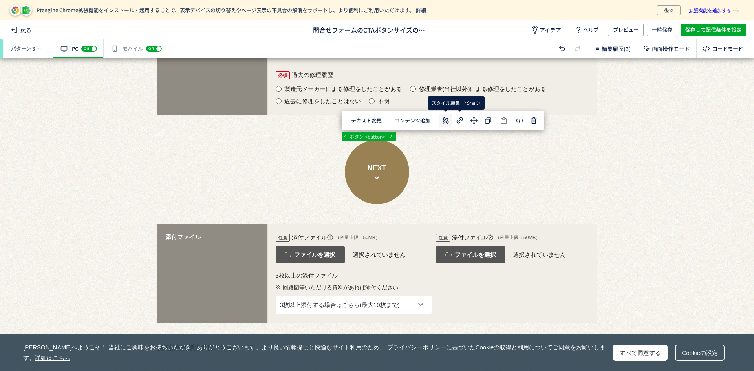
click at [449, 118] on icon at bounding box center [445, 120] width 9 height 9
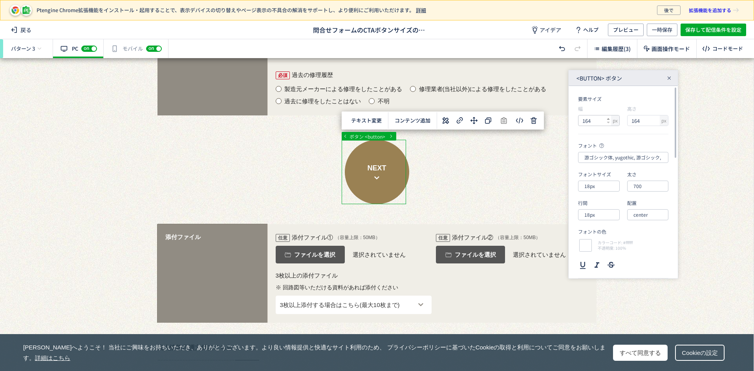
click at [610, 119] on icon at bounding box center [608, 118] width 3 height 3
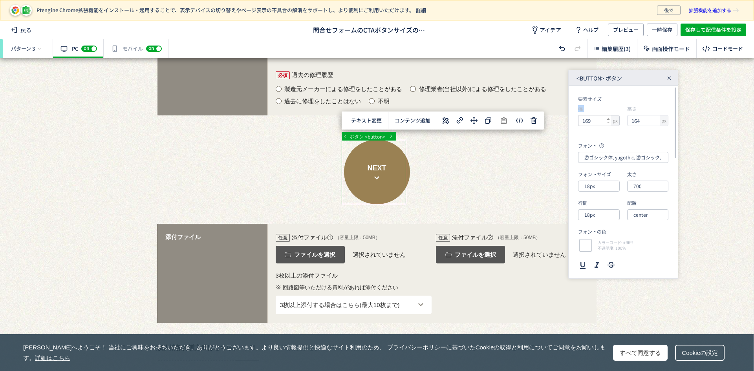
click at [610, 119] on icon at bounding box center [608, 118] width 3 height 3
click at [609, 119] on icon at bounding box center [608, 118] width 3 height 3
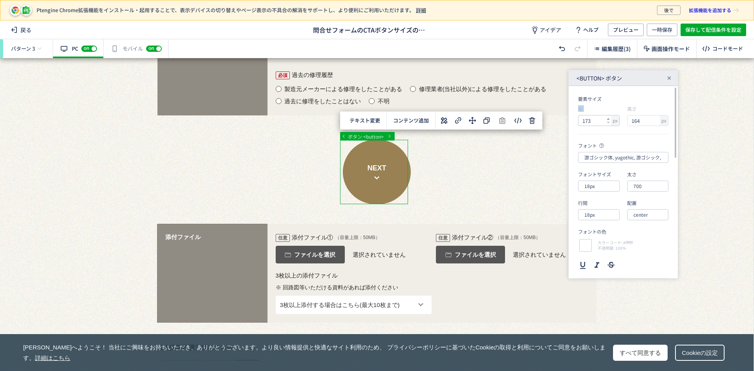
type input "174"
click at [656, 119] on use at bounding box center [657, 119] width 3 height 2
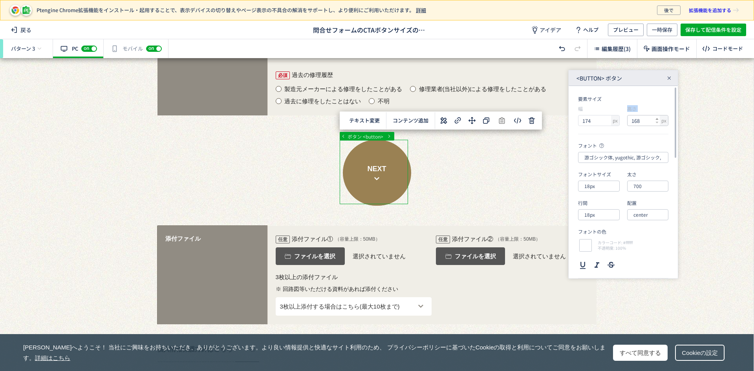
click at [656, 119] on use at bounding box center [657, 119] width 3 height 2
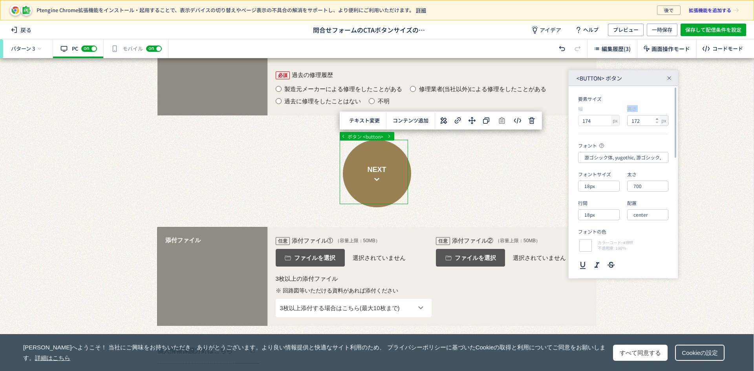
click at [656, 119] on use at bounding box center [657, 119] width 3 height 2
type input "174"
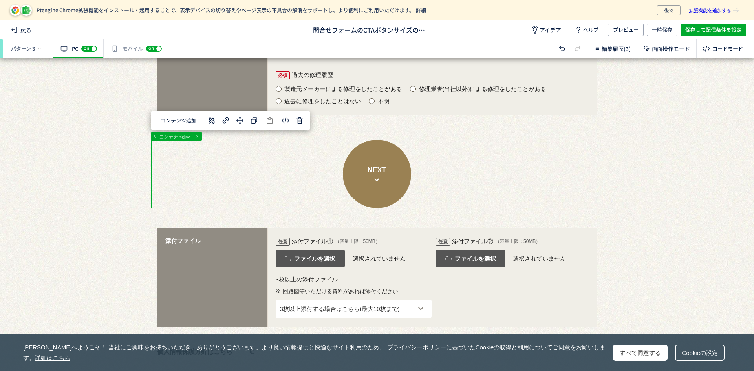
scroll to position [1702, 0]
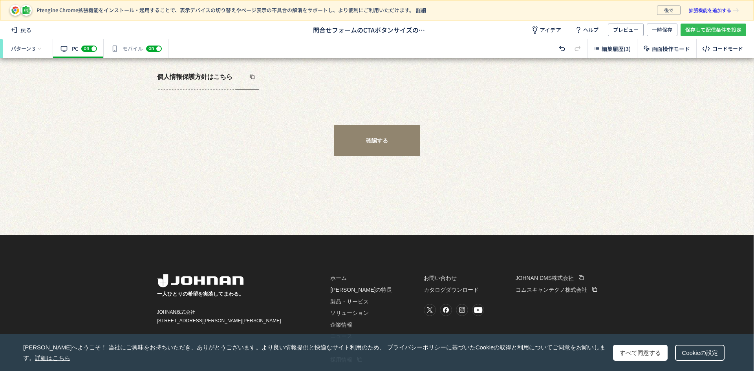
click at [700, 29] on span "保存して配信条件を設定" at bounding box center [713, 30] width 56 height 13
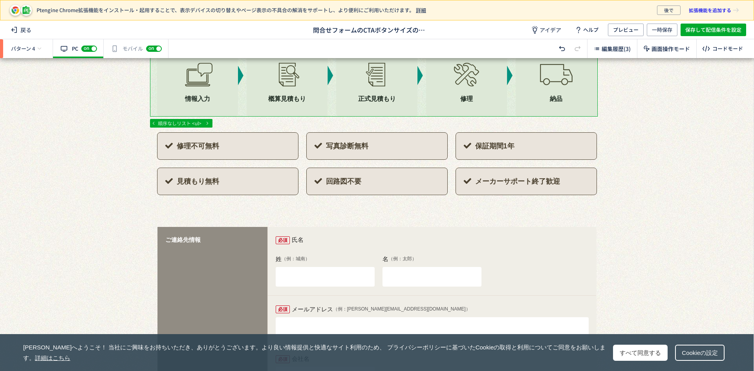
scroll to position [471, 0]
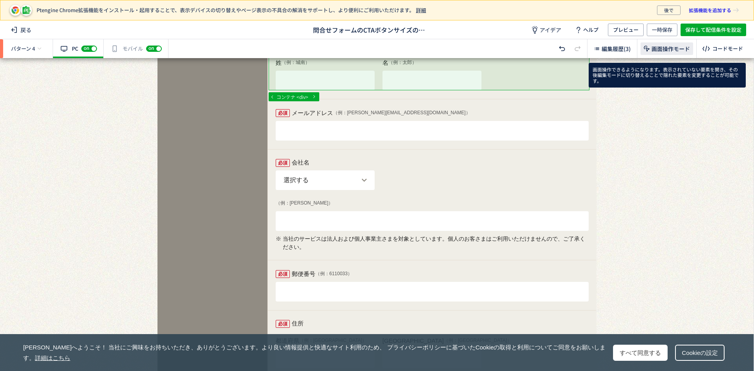
click at [677, 48] on span "画面操作モード" at bounding box center [671, 49] width 38 height 8
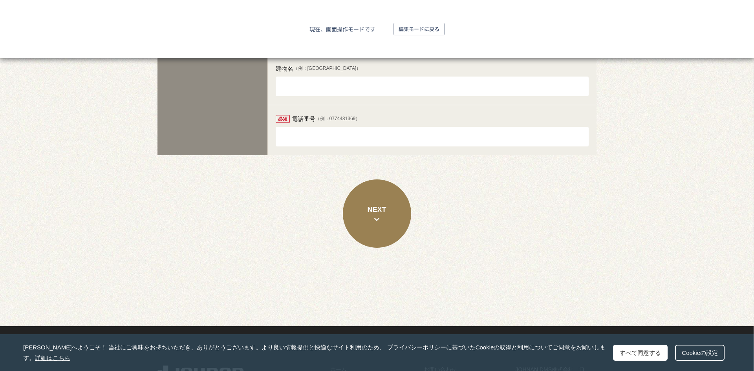
click at [381, 209] on button "NEXT" at bounding box center [377, 213] width 68 height 68
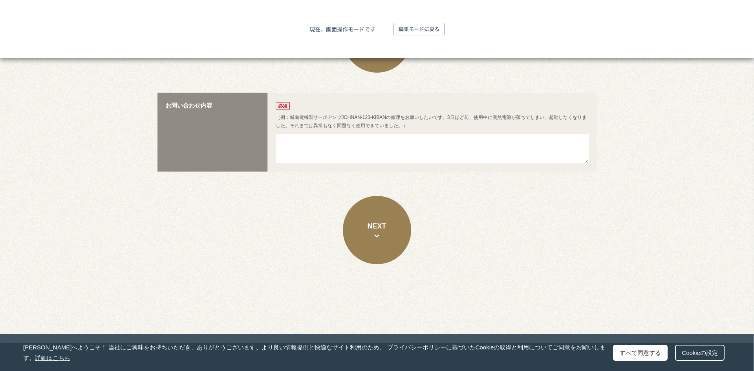
scroll to position [1164, 0]
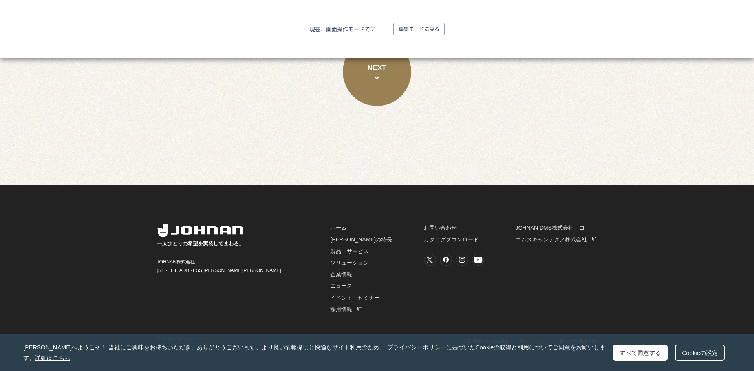
click at [377, 86] on button "NEXT" at bounding box center [377, 72] width 68 height 68
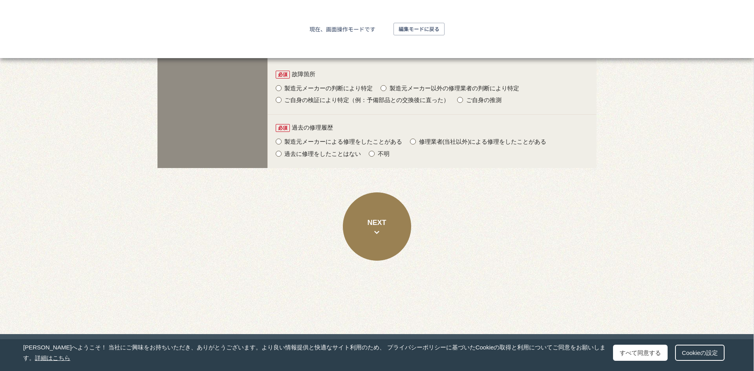
scroll to position [1467, 0]
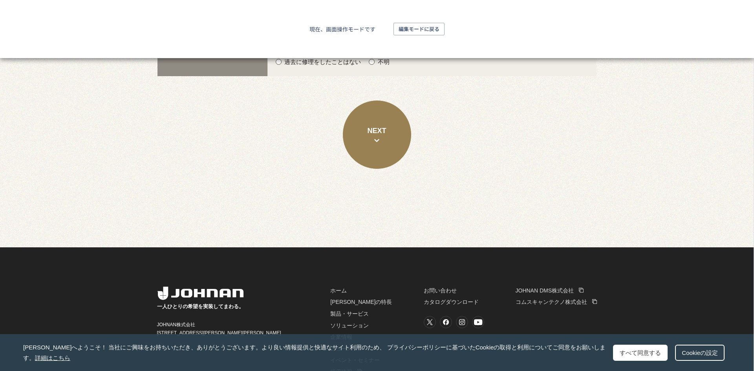
click at [392, 146] on button "NEXT" at bounding box center [377, 135] width 68 height 68
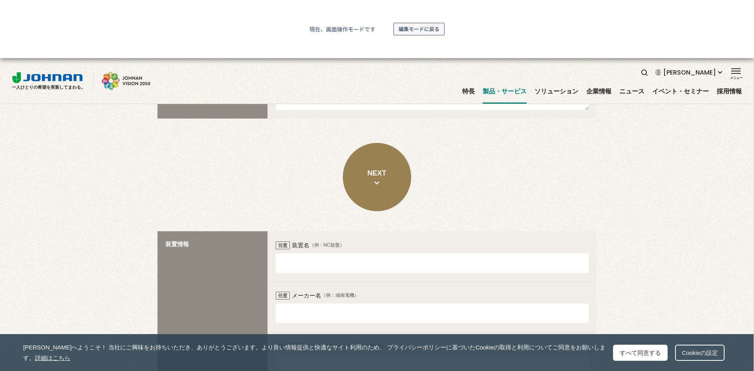
click at [433, 33] on span "編集モードに戻る" at bounding box center [419, 29] width 41 height 13
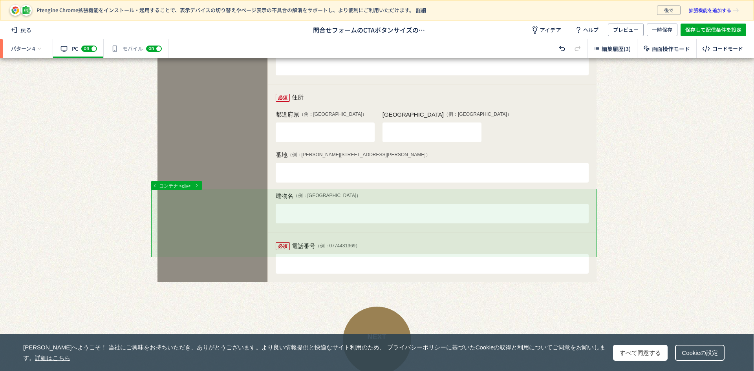
scroll to position [815, 0]
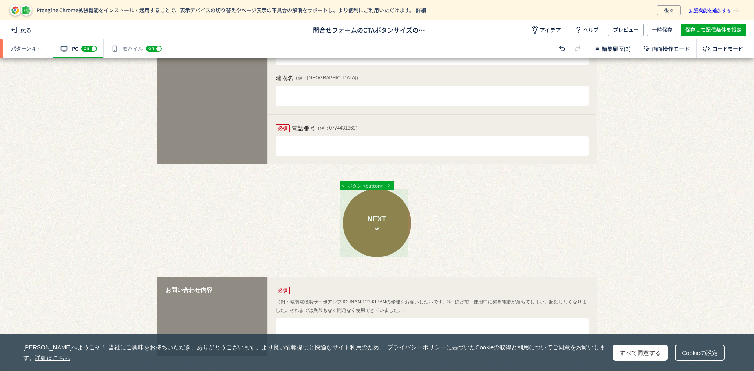
click at [396, 212] on div at bounding box center [374, 275] width 748 height 2065
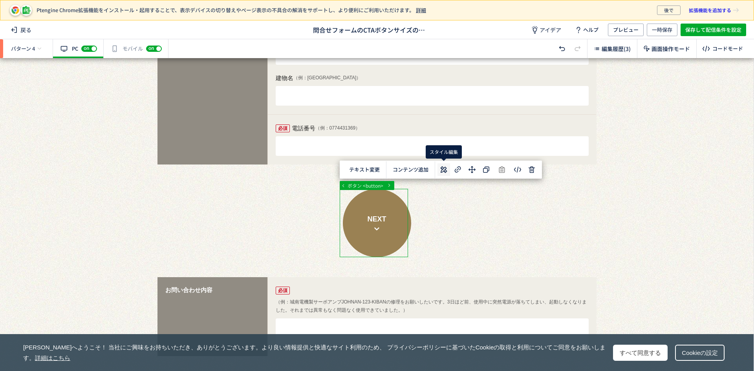
click at [446, 170] on use at bounding box center [444, 170] width 7 height 7
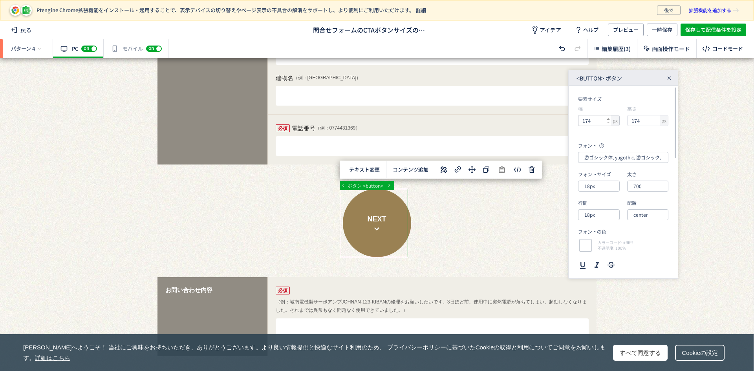
click at [609, 118] on icon at bounding box center [608, 118] width 3 height 3
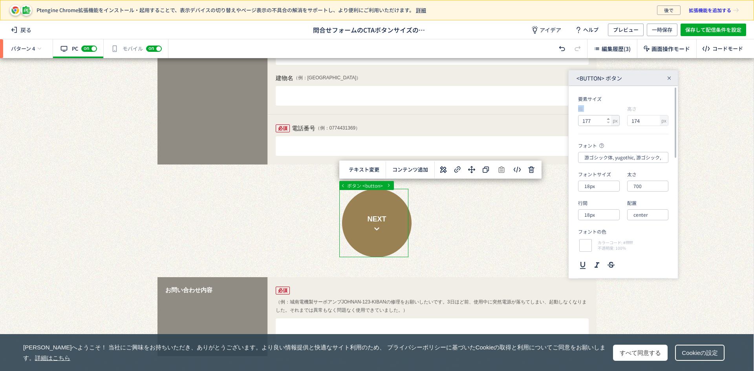
click at [609, 118] on icon at bounding box center [608, 118] width 3 height 3
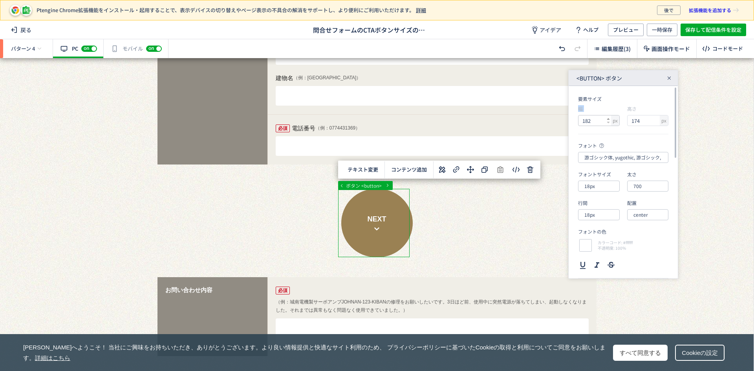
click at [609, 118] on icon at bounding box center [608, 118] width 3 height 3
type input "184"
click at [658, 118] on icon at bounding box center [657, 118] width 3 height 3
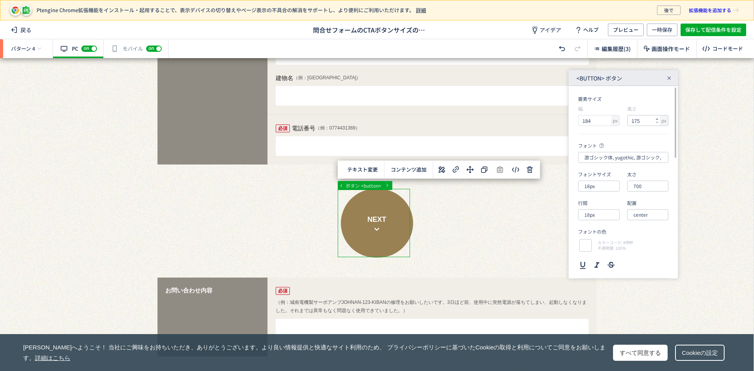
click at [658, 118] on icon at bounding box center [657, 118] width 3 height 3
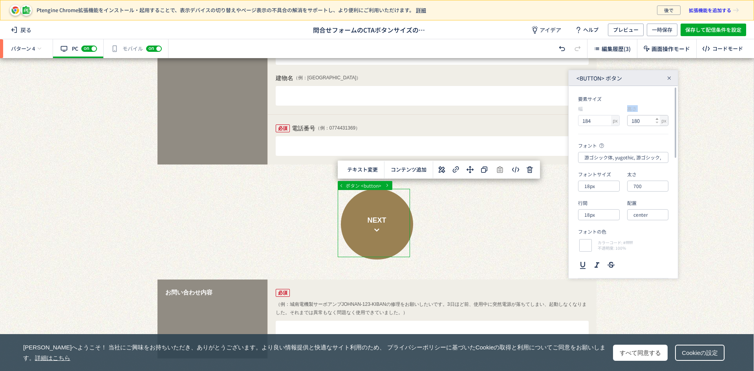
click at [658, 118] on icon at bounding box center [657, 118] width 3 height 3
type input "184"
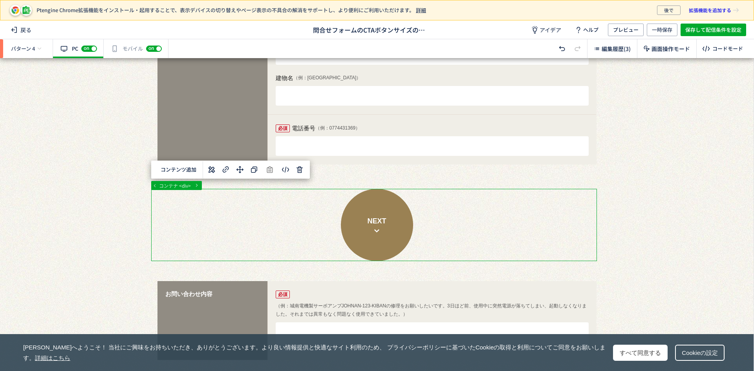
click at [454, 218] on div at bounding box center [374, 275] width 748 height 2065
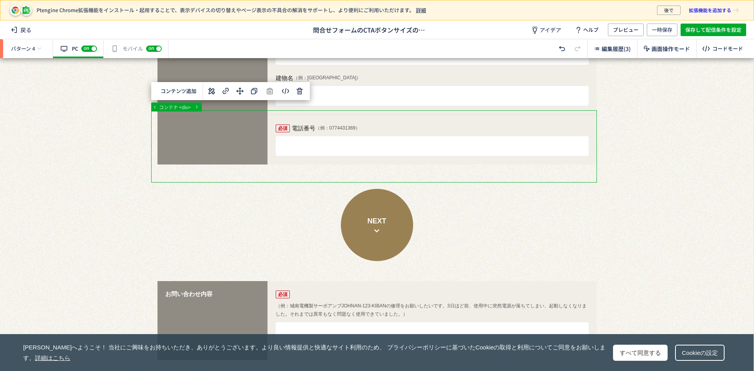
scroll to position [972, 0]
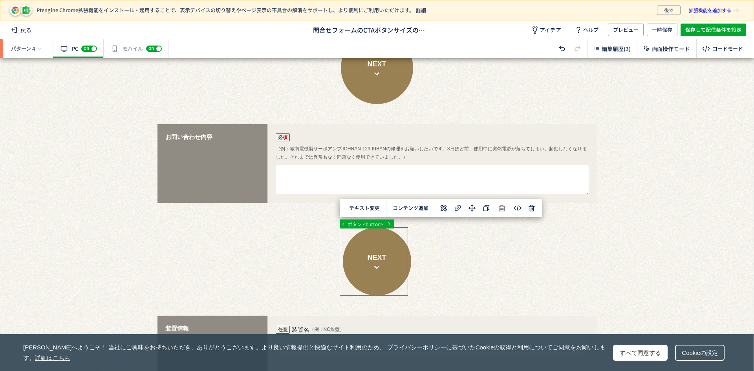
click at [391, 256] on div at bounding box center [374, 120] width 748 height 2069
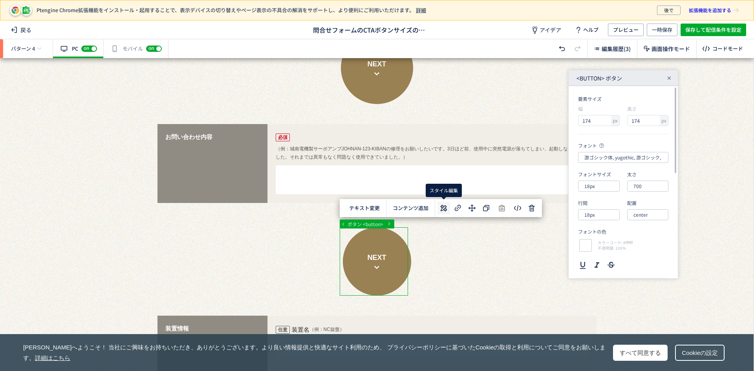
click at [447, 209] on icon at bounding box center [443, 207] width 9 height 9
click at [610, 118] on icon at bounding box center [608, 118] width 3 height 3
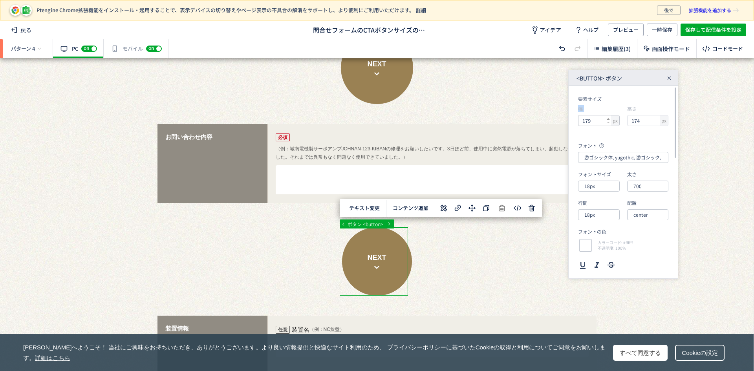
click at [610, 118] on icon at bounding box center [608, 118] width 3 height 3
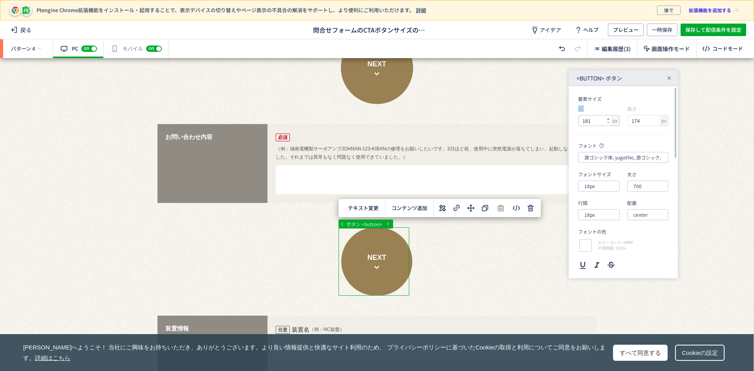
click at [610, 118] on icon at bounding box center [608, 118] width 3 height 3
type input "184"
click at [610, 118] on icon at bounding box center [608, 118] width 3 height 3
click at [657, 120] on icon at bounding box center [657, 118] width 3 height 3
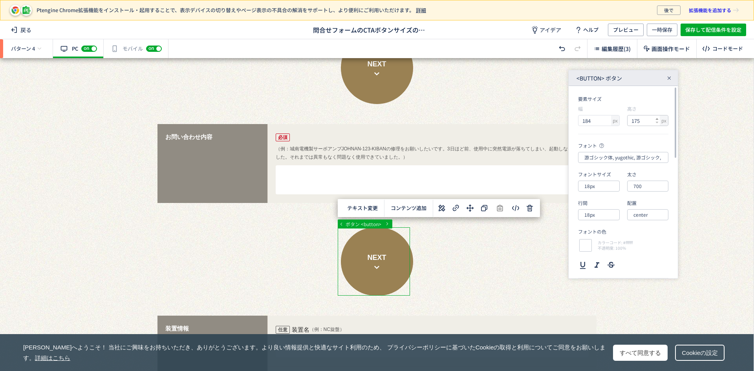
click at [657, 120] on icon at bounding box center [657, 118] width 3 height 3
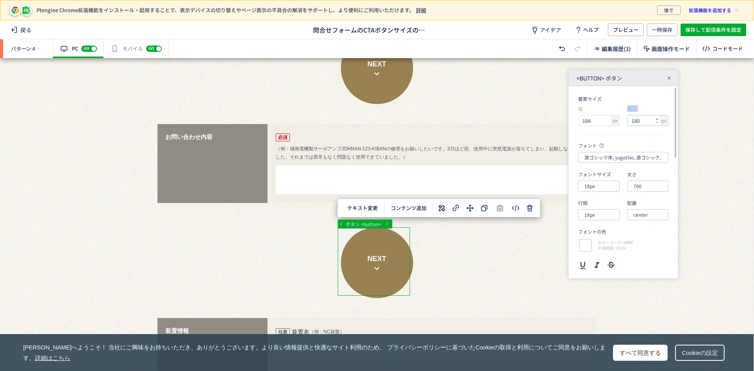
click at [657, 120] on icon at bounding box center [657, 118] width 3 height 3
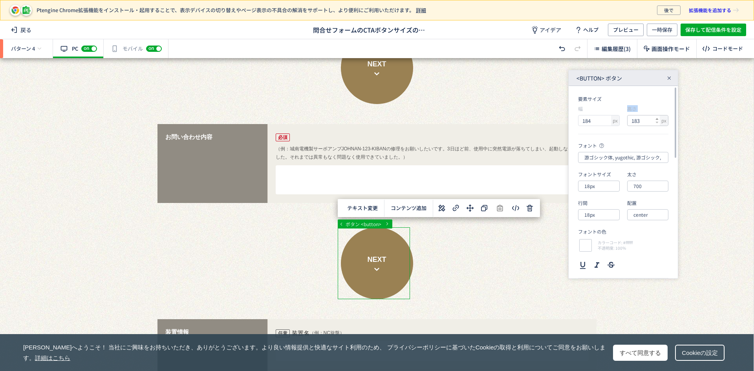
type input "184"
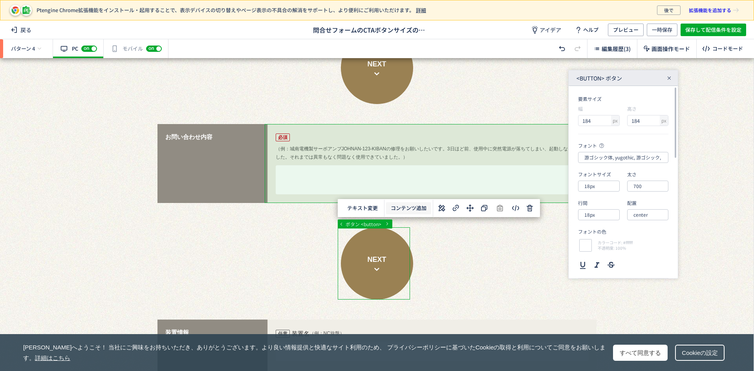
scroll to position [0, 0]
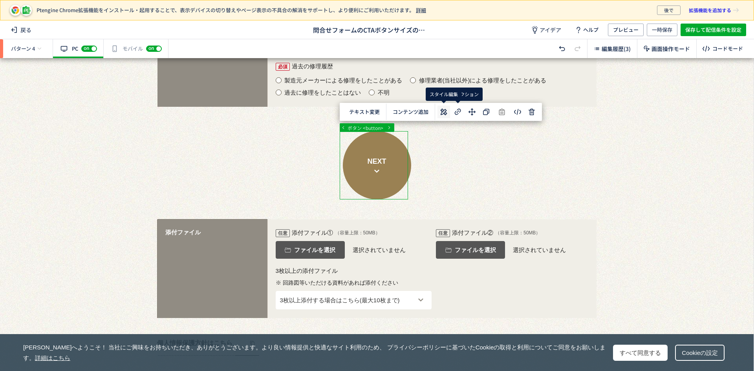
click at [443, 111] on use at bounding box center [444, 111] width 7 height 7
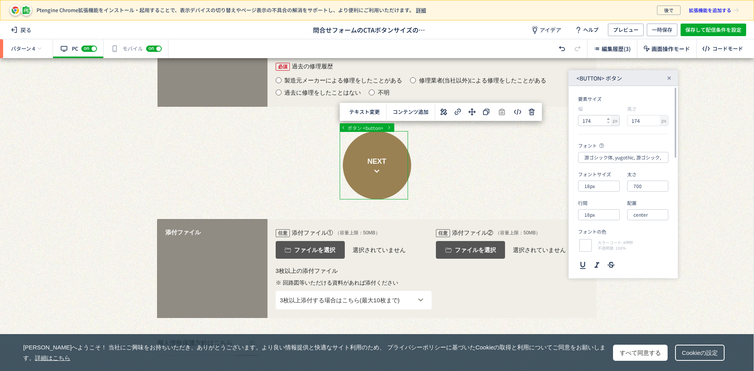
click at [607, 118] on icon at bounding box center [608, 118] width 3 height 3
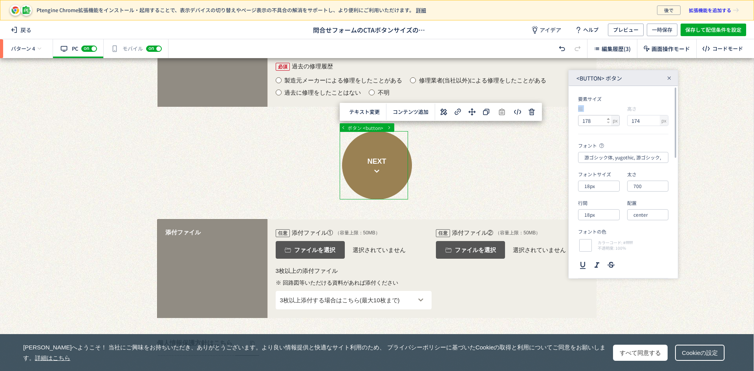
click at [607, 119] on icon at bounding box center [608, 118] width 3 height 3
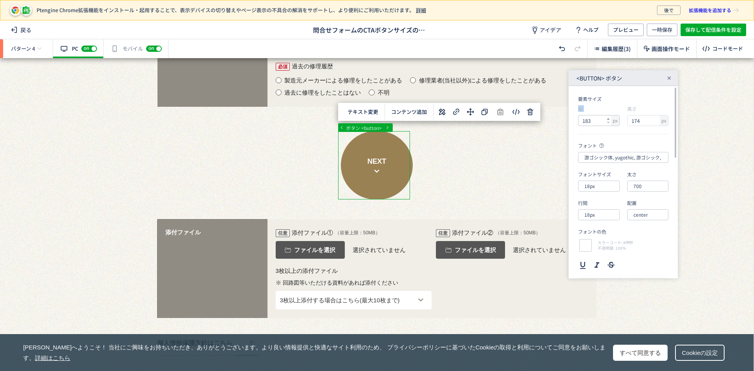
click at [607, 119] on icon at bounding box center [608, 118] width 3 height 3
type input "184"
click at [657, 119] on use at bounding box center [657, 119] width 3 height 2
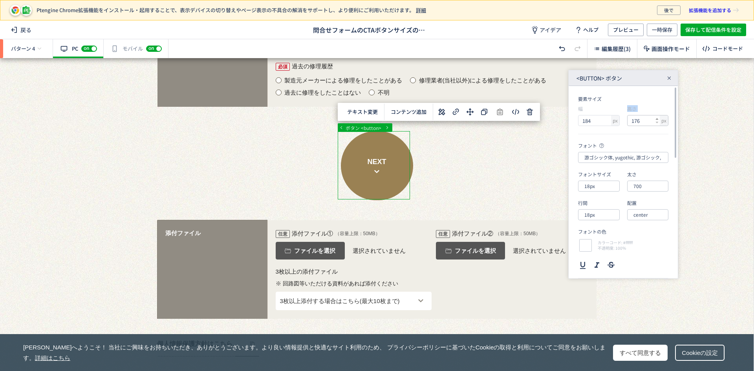
click at [657, 119] on use at bounding box center [657, 119] width 3 height 2
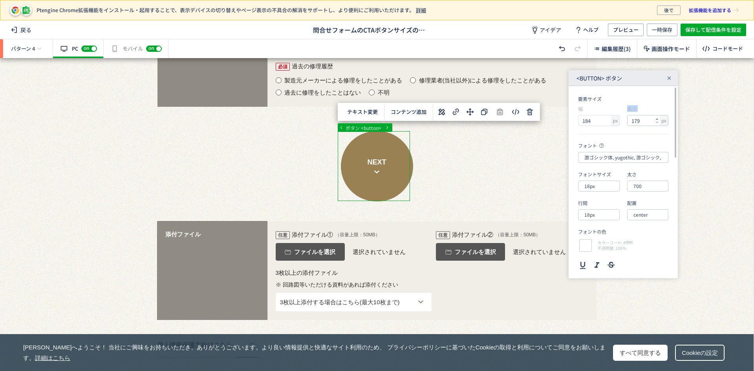
click at [657, 119] on use at bounding box center [657, 119] width 3 height 2
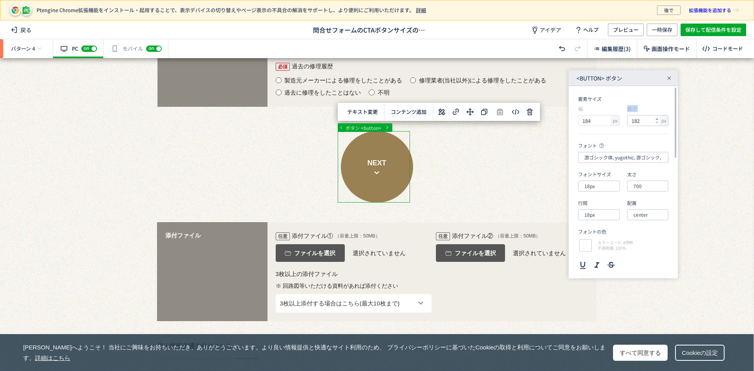
click at [657, 119] on use at bounding box center [657, 119] width 3 height 2
type input "184"
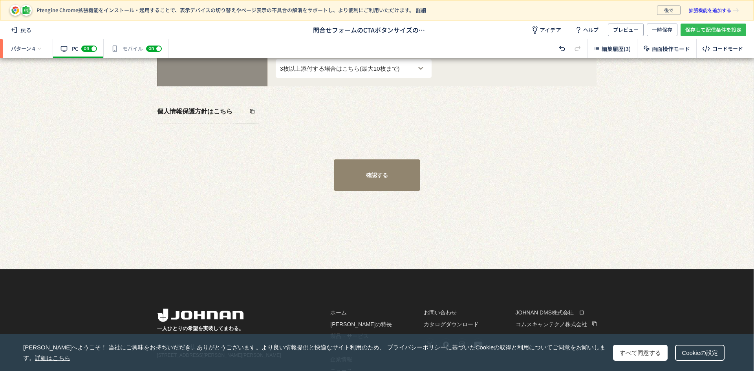
click at [723, 29] on span "保存して配信条件を設定" at bounding box center [713, 30] width 56 height 13
